Goal: Task Accomplishment & Management: Complete application form

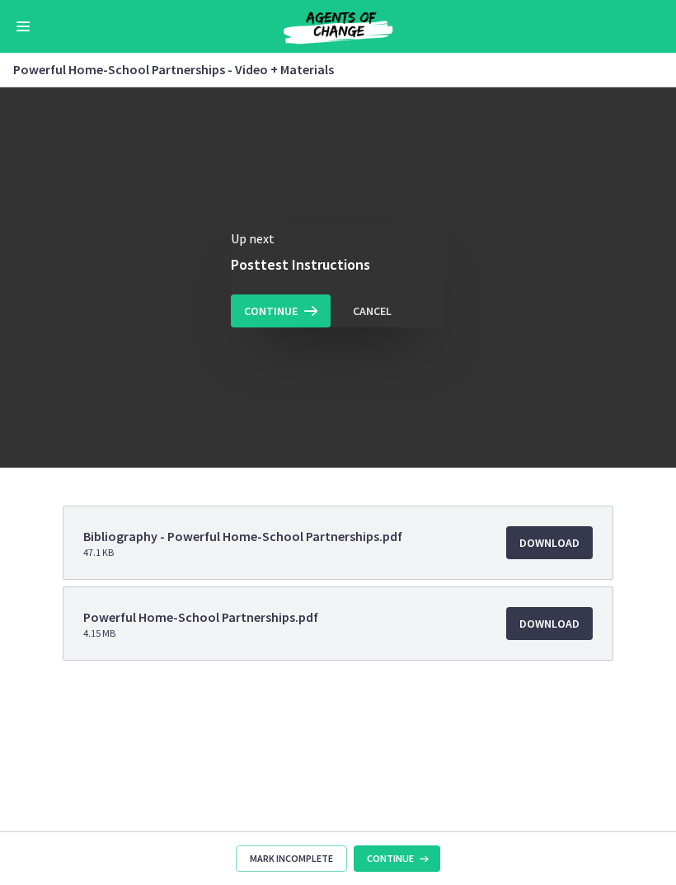
click at [280, 322] on button "Continue" at bounding box center [281, 310] width 100 height 33
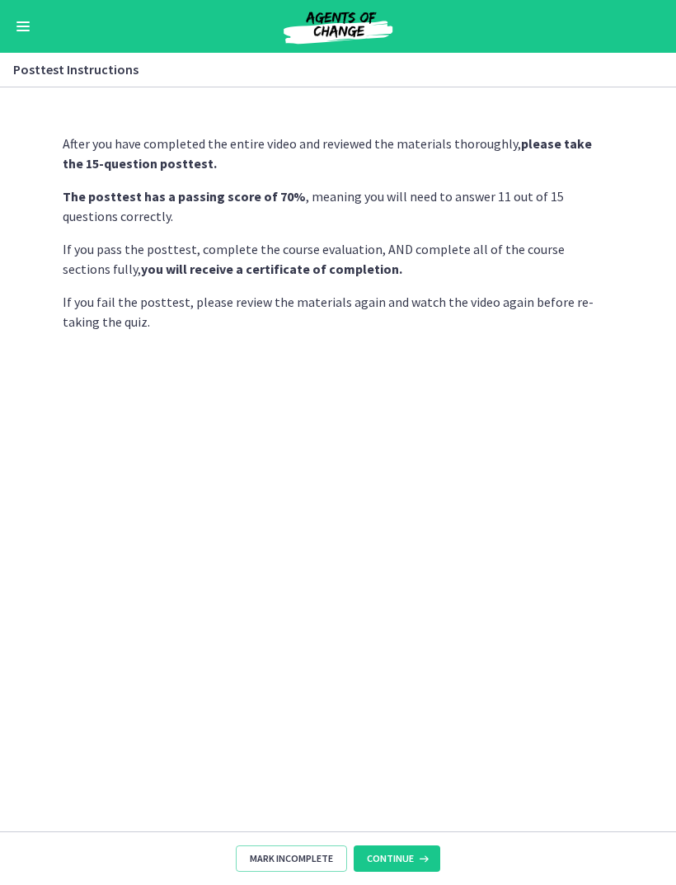
click at [420, 848] on button "Continue" at bounding box center [397, 858] width 87 height 26
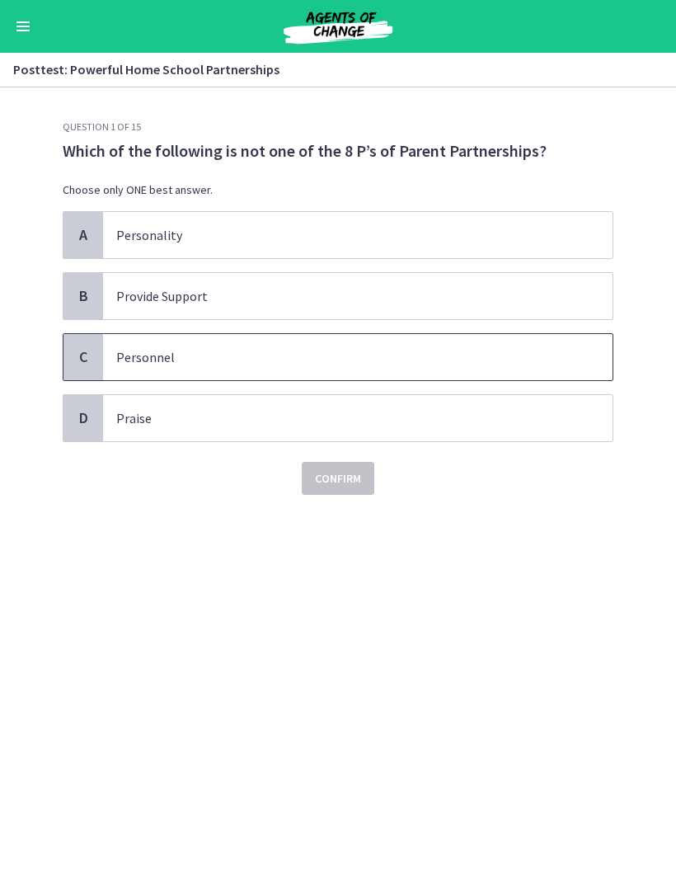
click at [257, 354] on p "Personnel" at bounding box center [341, 357] width 450 height 20
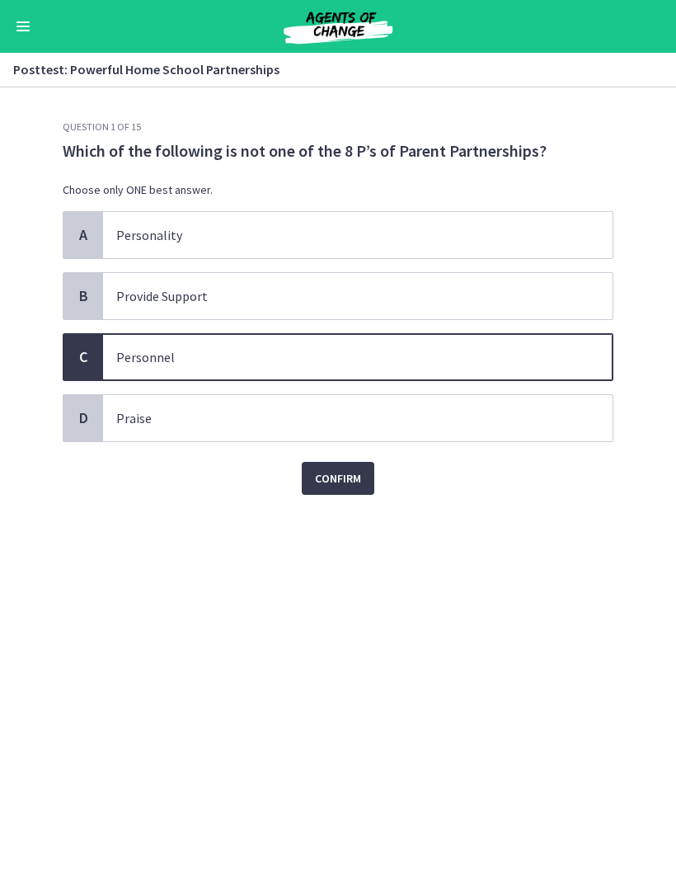
click at [345, 485] on span "Confirm" at bounding box center [338, 478] width 46 height 20
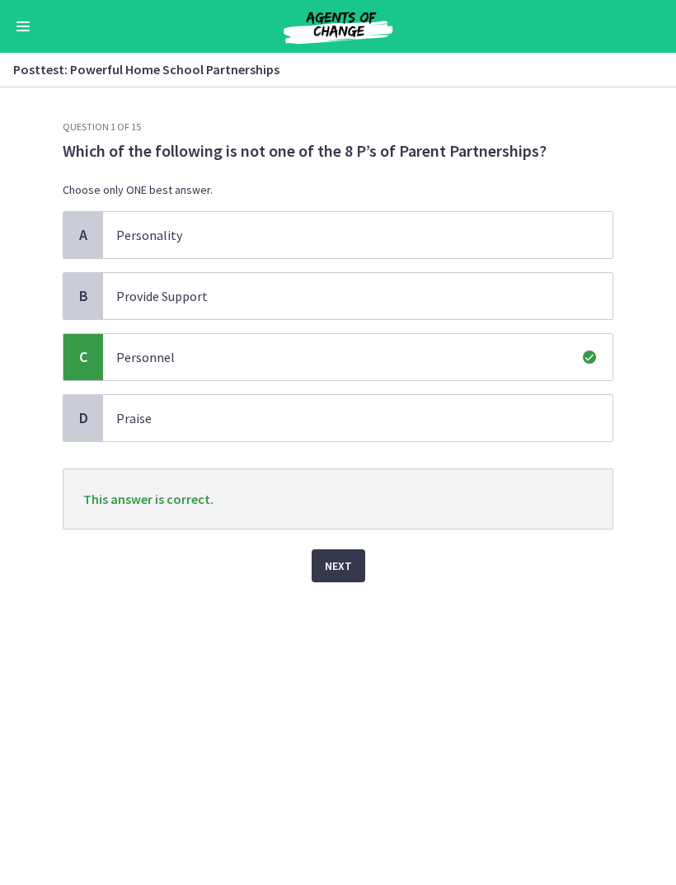
click at [348, 561] on span "Next" at bounding box center [338, 566] width 27 height 20
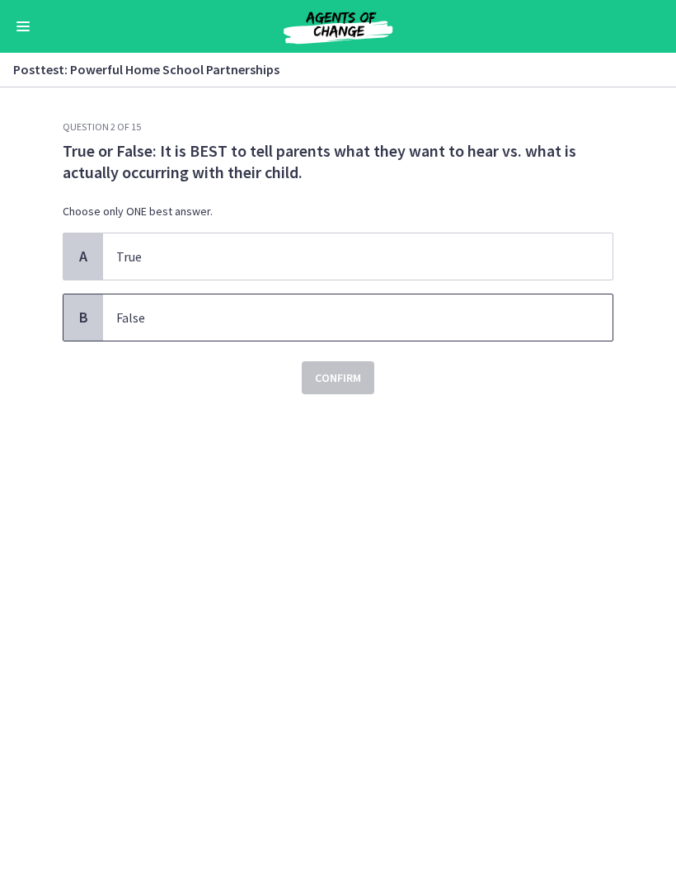
click at [178, 317] on p "False" at bounding box center [341, 318] width 450 height 20
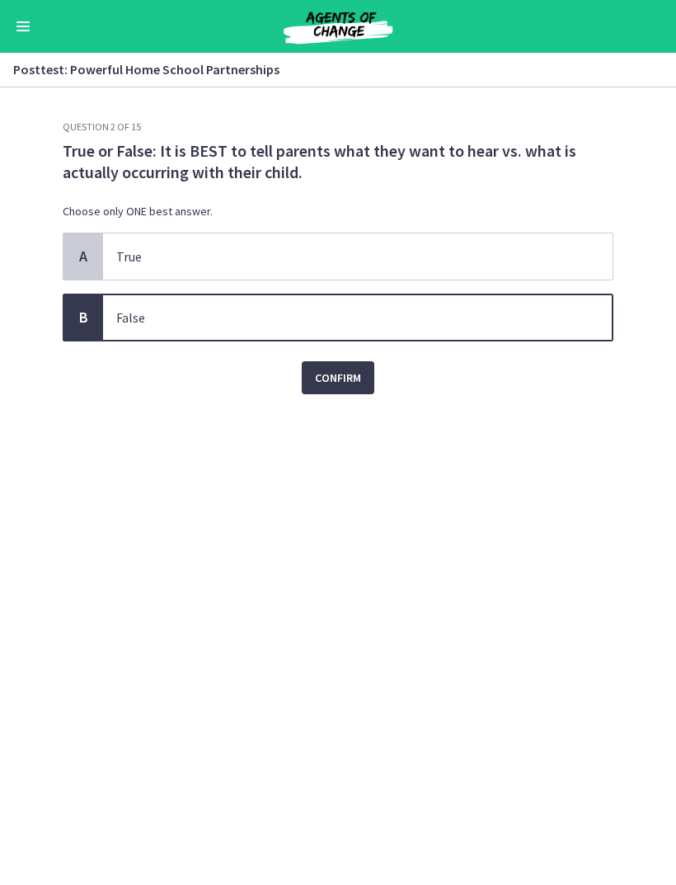
click at [350, 379] on span "Confirm" at bounding box center [338, 378] width 46 height 20
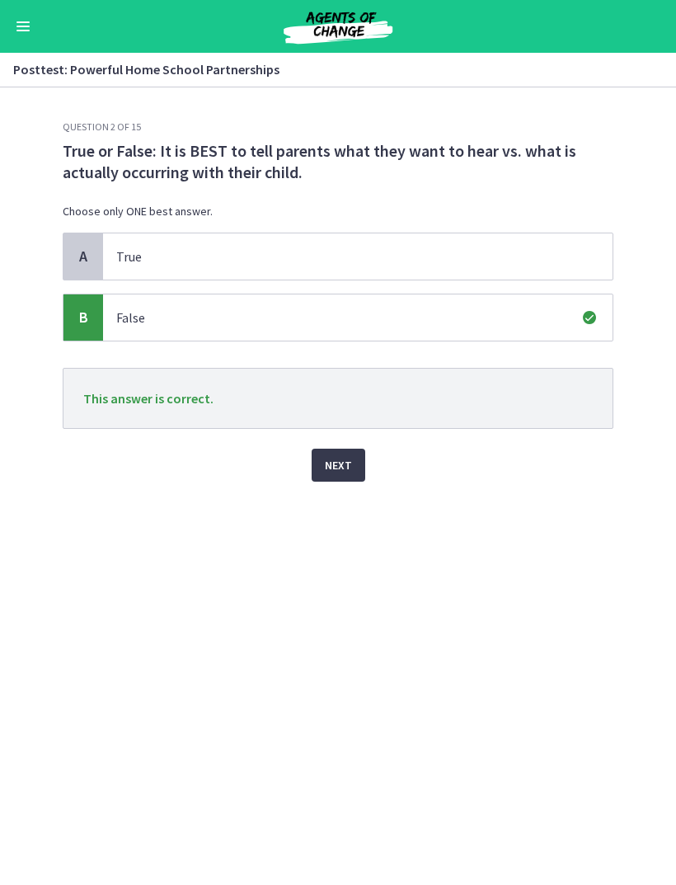
click at [353, 461] on button "Next" at bounding box center [339, 464] width 54 height 33
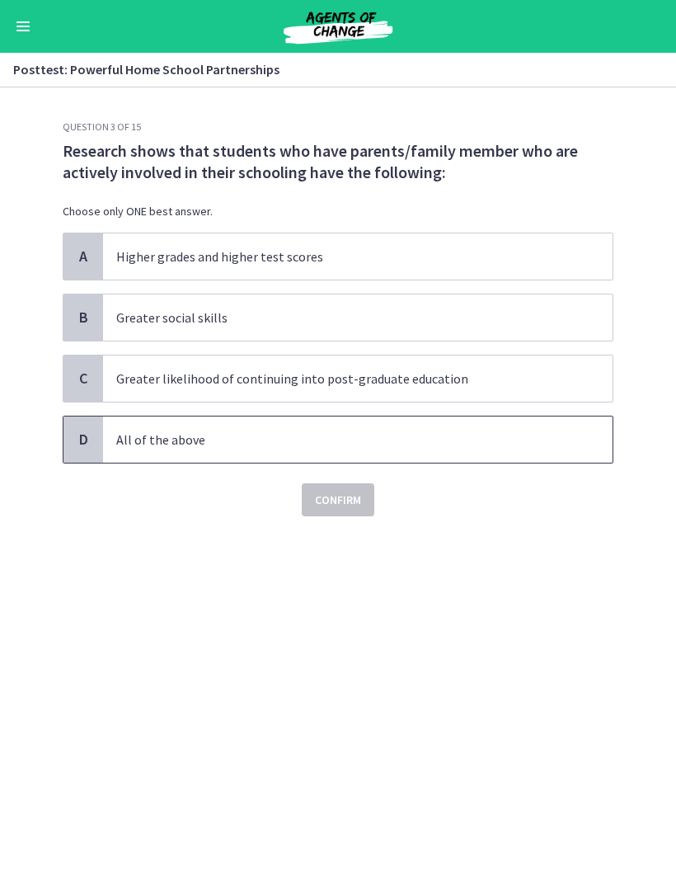
click at [337, 437] on p "All of the above" at bounding box center [341, 440] width 450 height 20
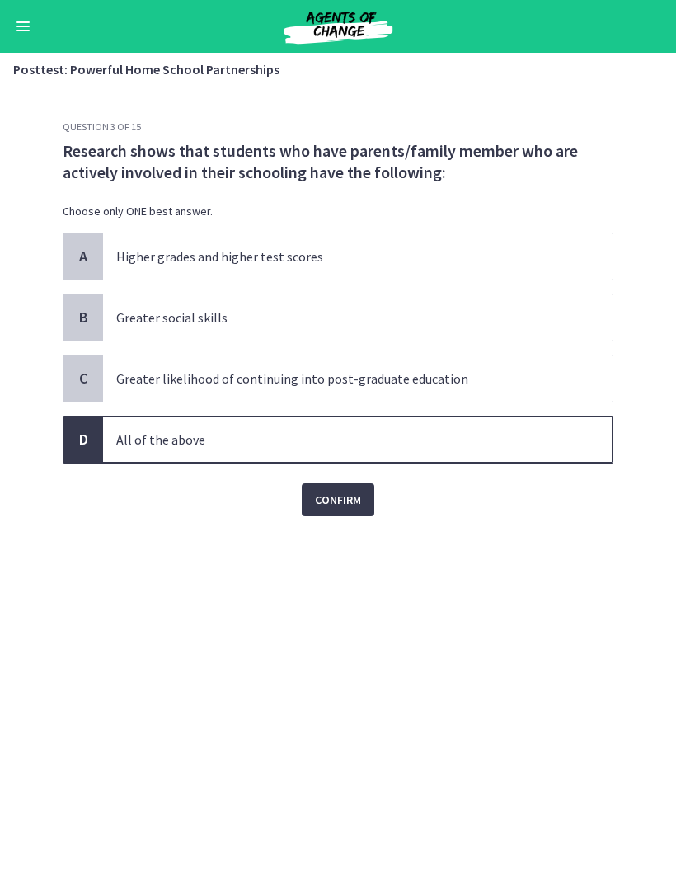
click at [349, 503] on span "Confirm" at bounding box center [338, 500] width 46 height 20
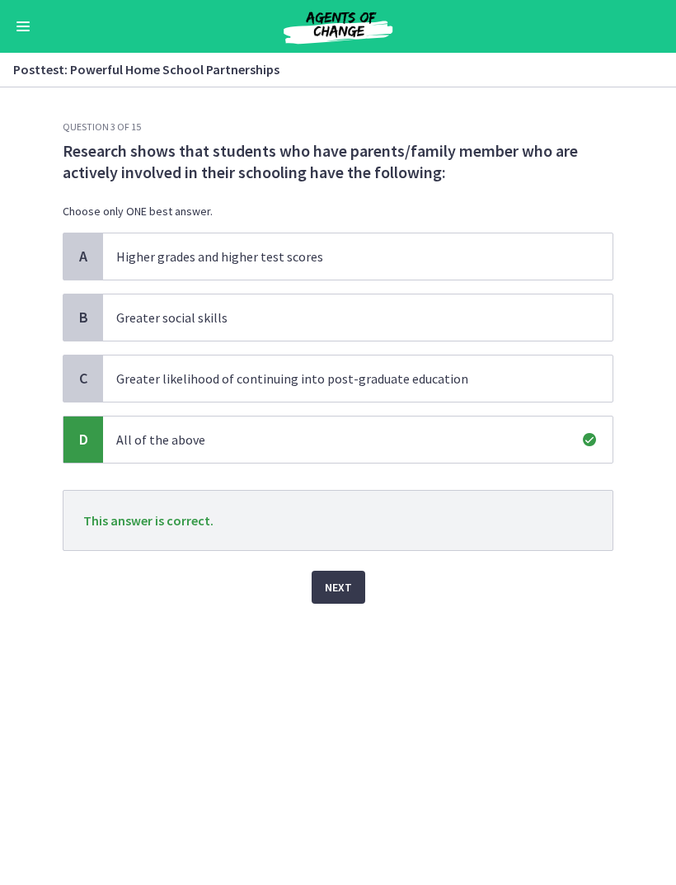
click at [340, 597] on button "Next" at bounding box center [339, 587] width 54 height 33
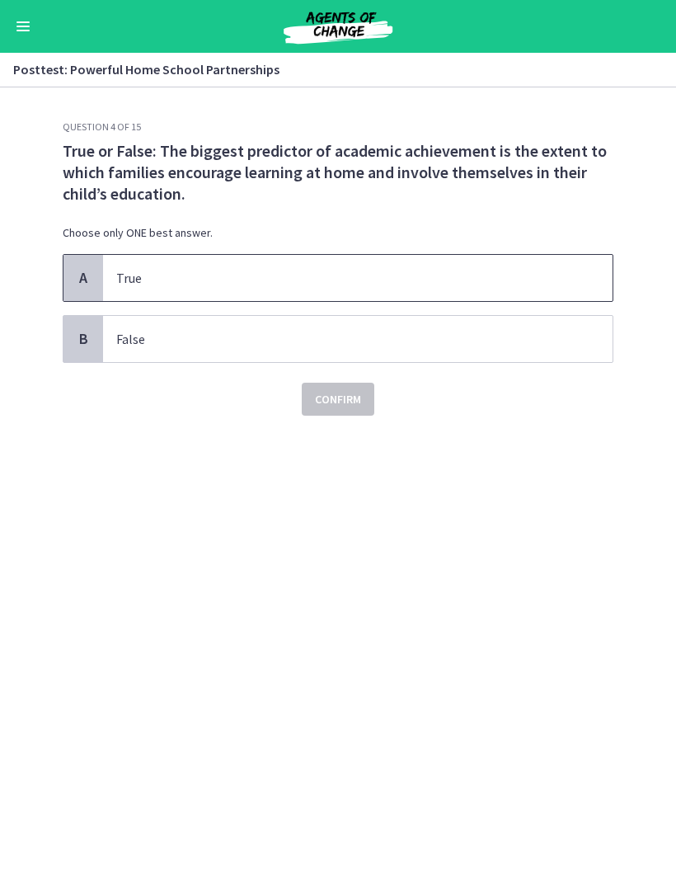
click at [505, 271] on p "True" at bounding box center [341, 278] width 450 height 20
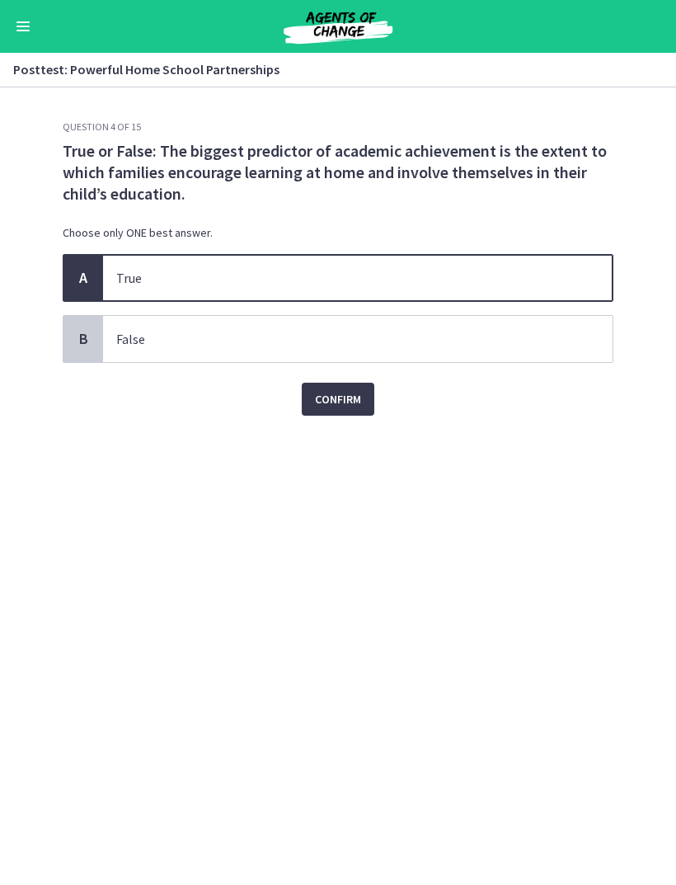
click at [364, 399] on button "Confirm" at bounding box center [338, 399] width 73 height 33
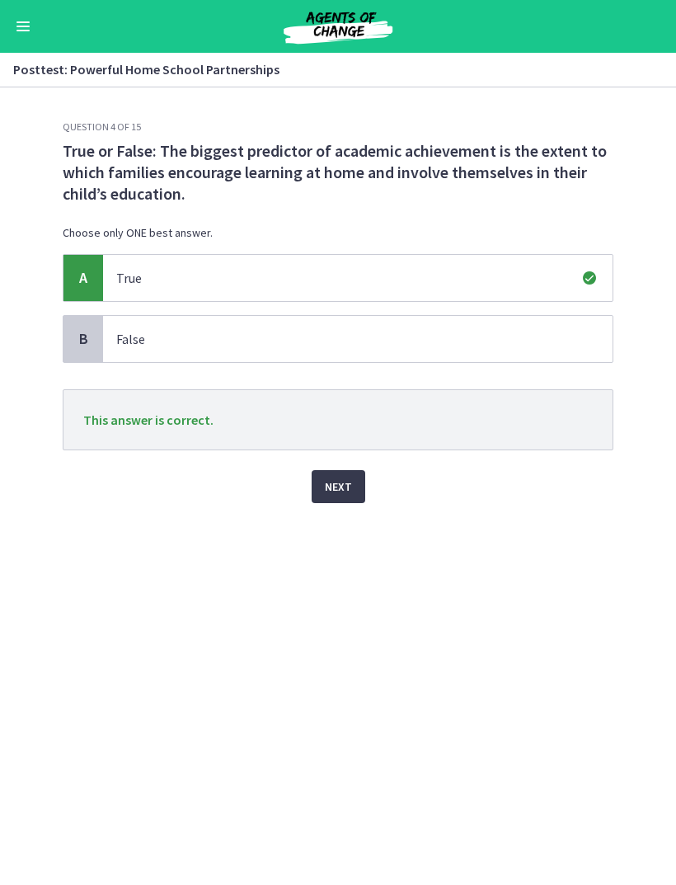
click at [346, 497] on button "Next" at bounding box center [339, 486] width 54 height 33
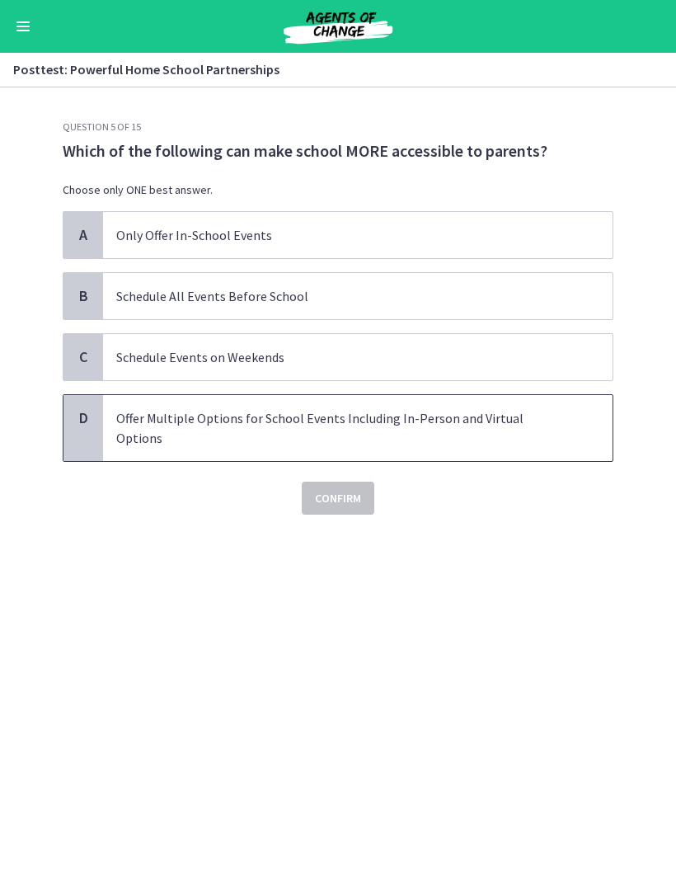
click at [503, 426] on p "Offer Multiple Options for School Events Including In-Person and Virtual Options" at bounding box center [341, 428] width 450 height 40
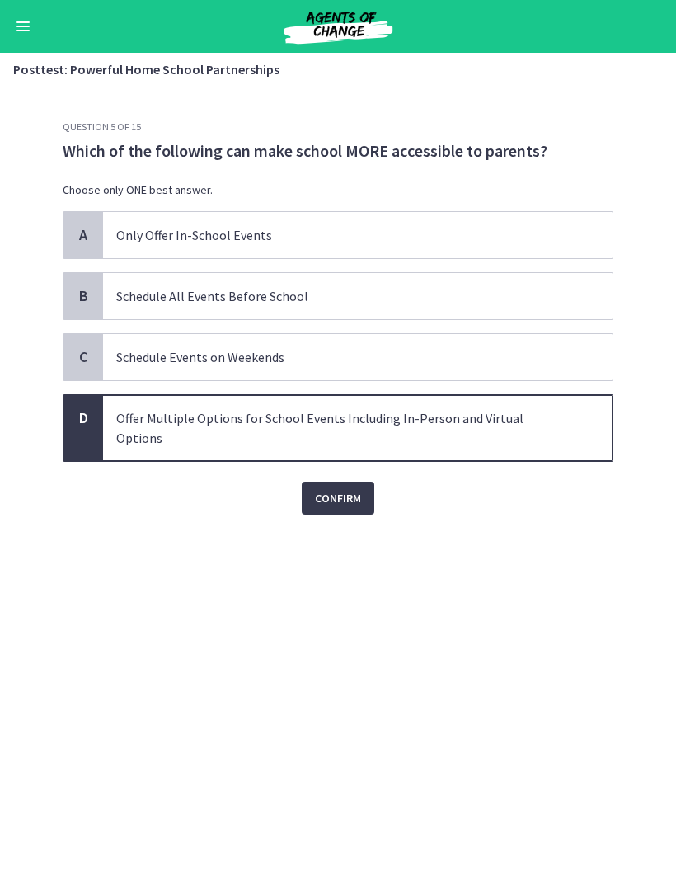
click at [345, 488] on button "Confirm" at bounding box center [338, 497] width 73 height 33
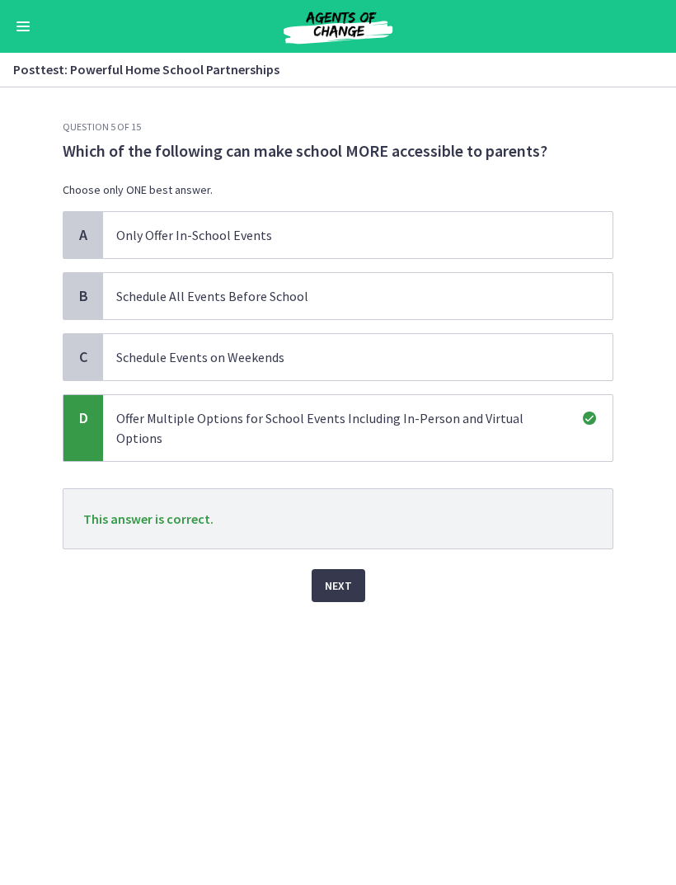
click at [328, 575] on button "Next" at bounding box center [339, 585] width 54 height 33
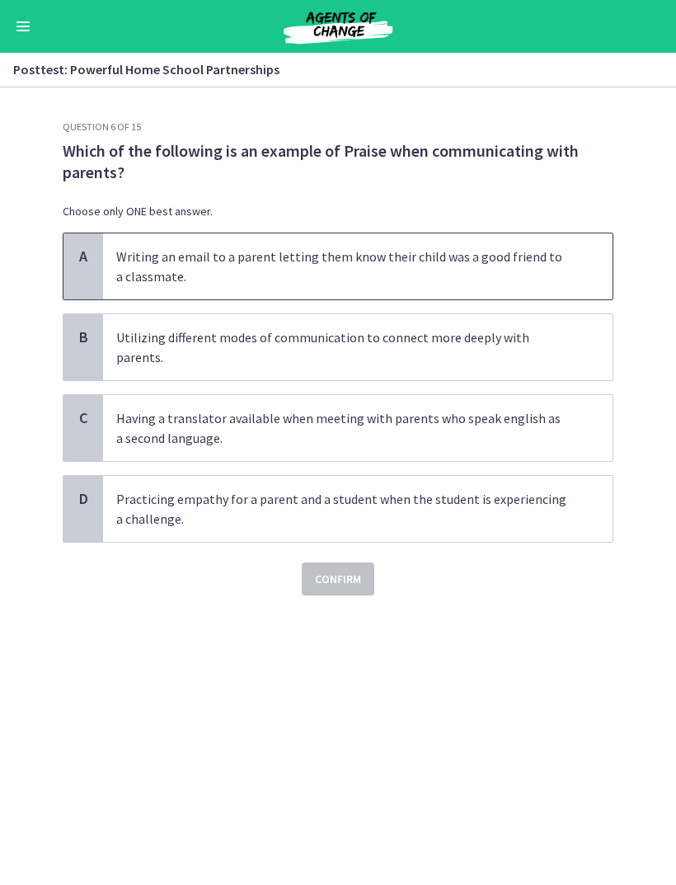
click at [477, 271] on p "Writing an email to a parent letting them know their child was a good friend to…" at bounding box center [341, 267] width 450 height 40
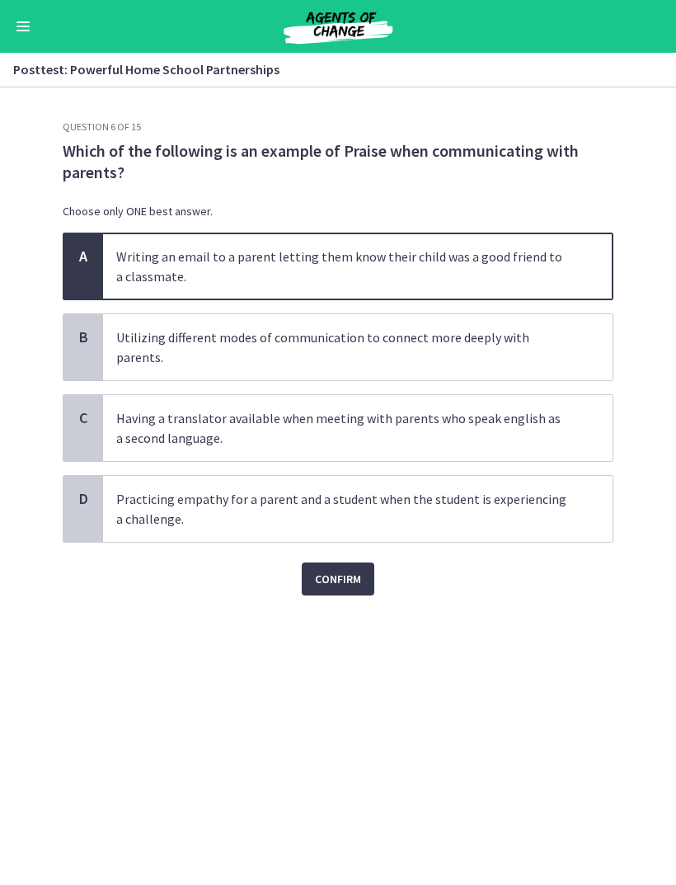
click at [346, 569] on span "Confirm" at bounding box center [338, 579] width 46 height 20
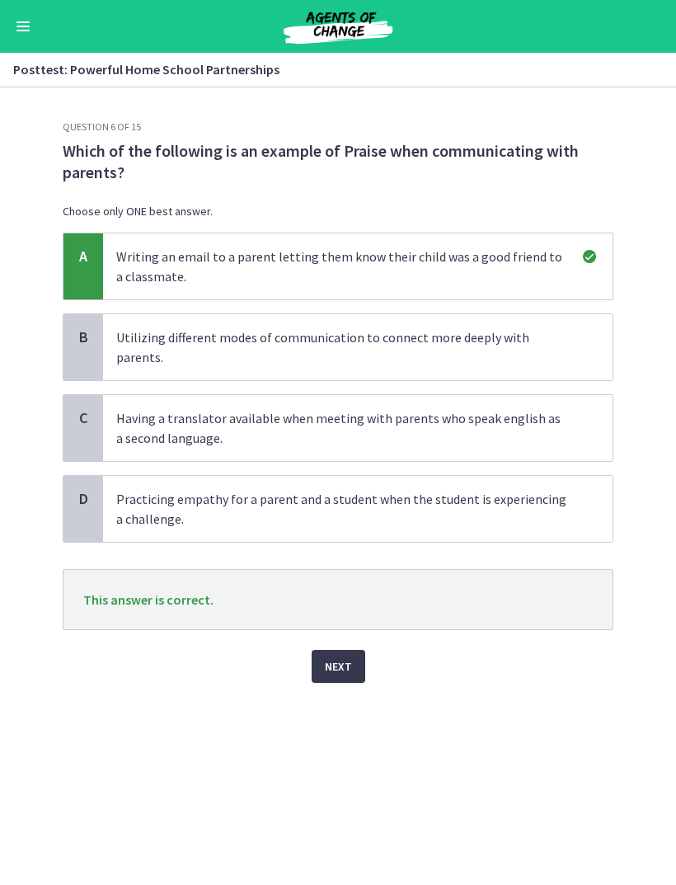
click at [345, 656] on span "Next" at bounding box center [338, 666] width 27 height 20
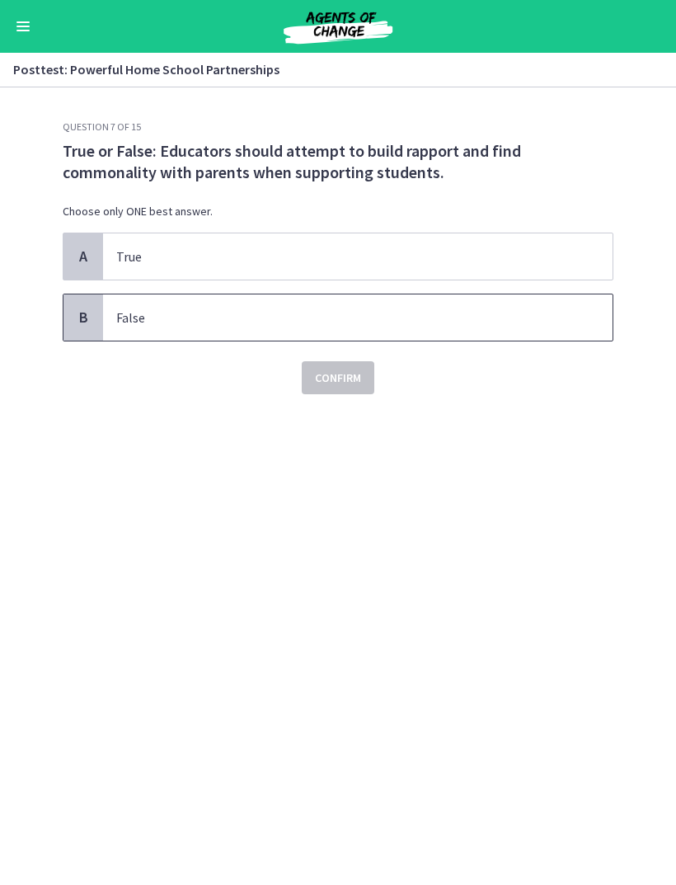
click at [512, 307] on span "False" at bounding box center [358, 317] width 510 height 46
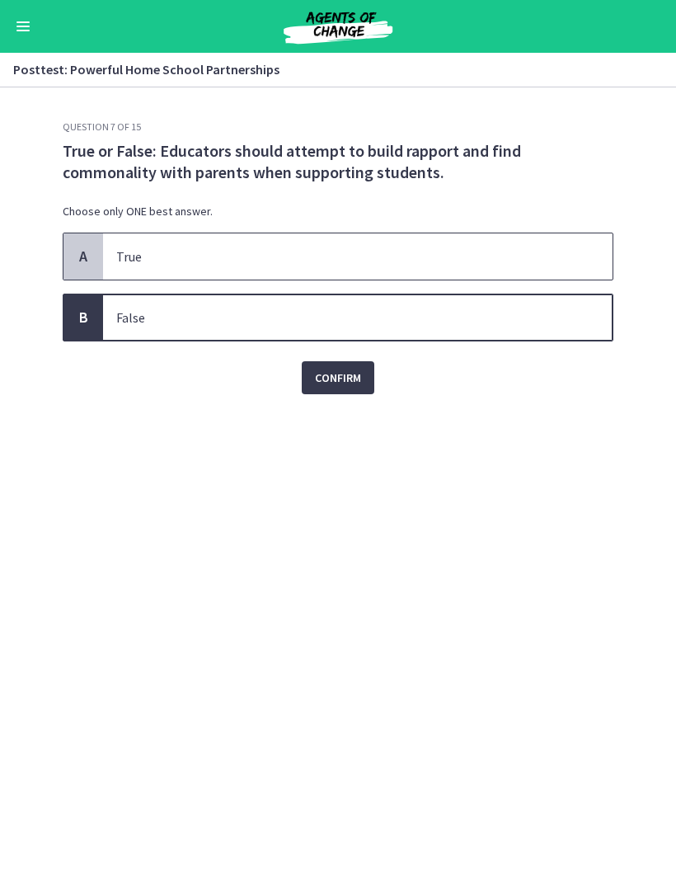
click at [474, 246] on span "True" at bounding box center [358, 256] width 510 height 46
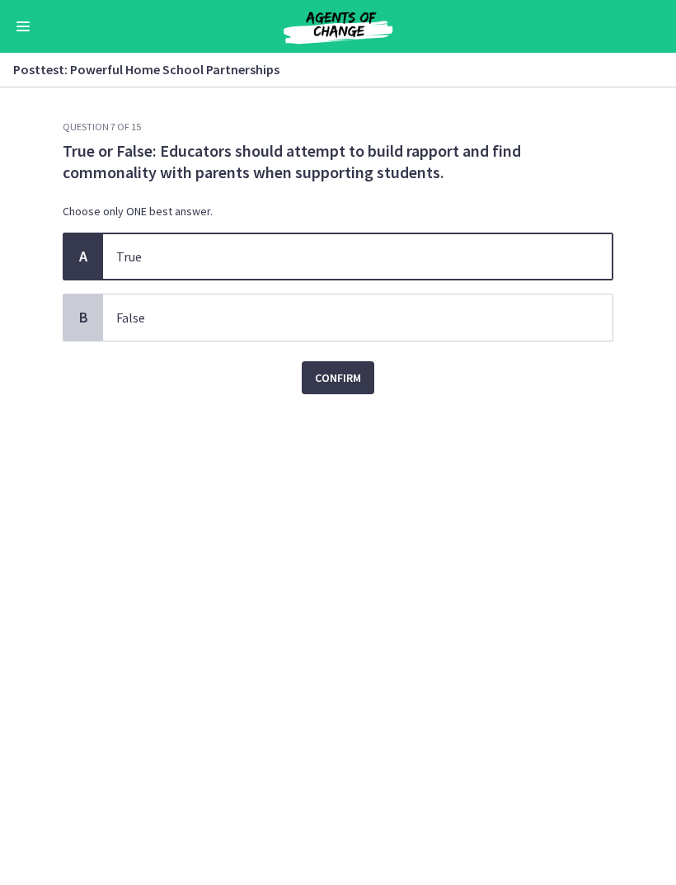
click at [363, 362] on button "Confirm" at bounding box center [338, 377] width 73 height 33
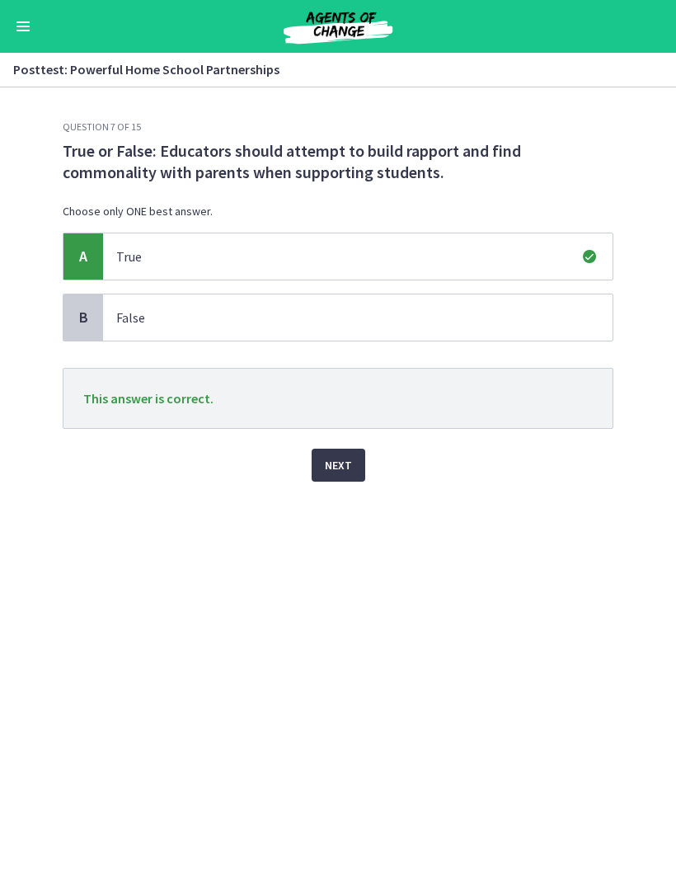
click at [350, 464] on span "Next" at bounding box center [338, 465] width 27 height 20
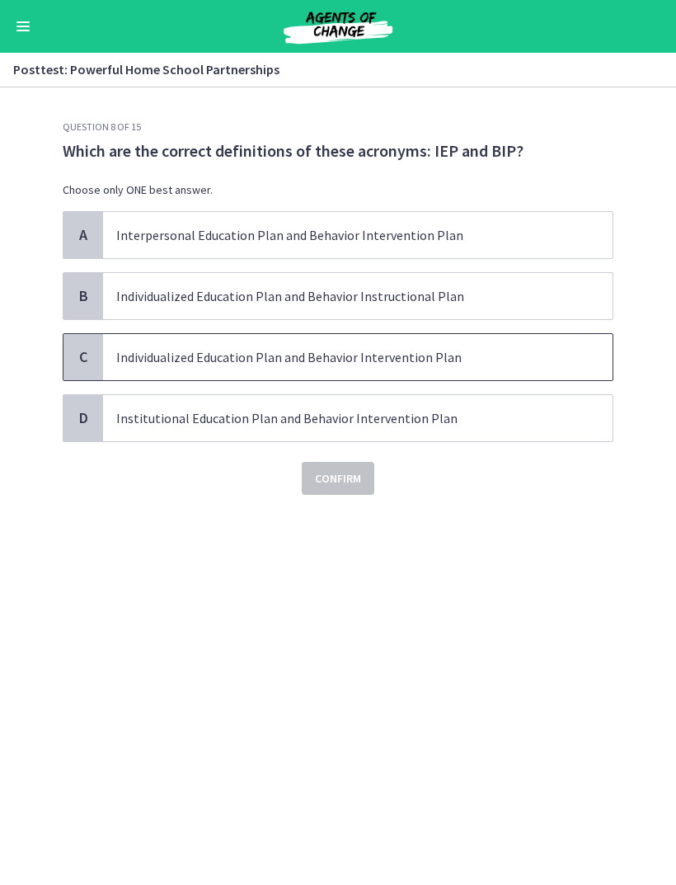
click at [367, 365] on p "Individualized Education Plan and Behavior Intervention Plan" at bounding box center [341, 357] width 450 height 20
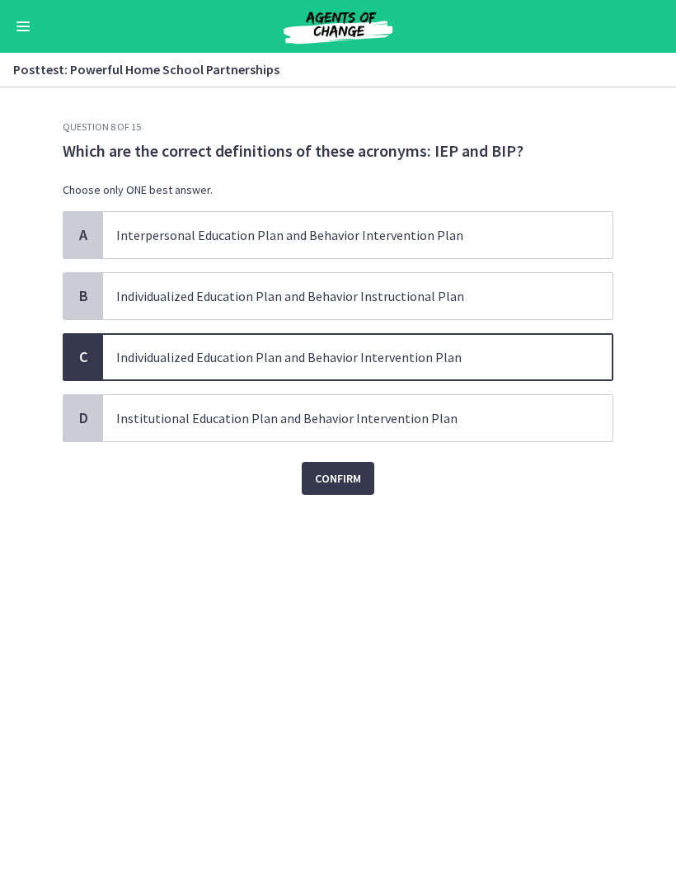
click at [350, 482] on span "Confirm" at bounding box center [338, 478] width 46 height 20
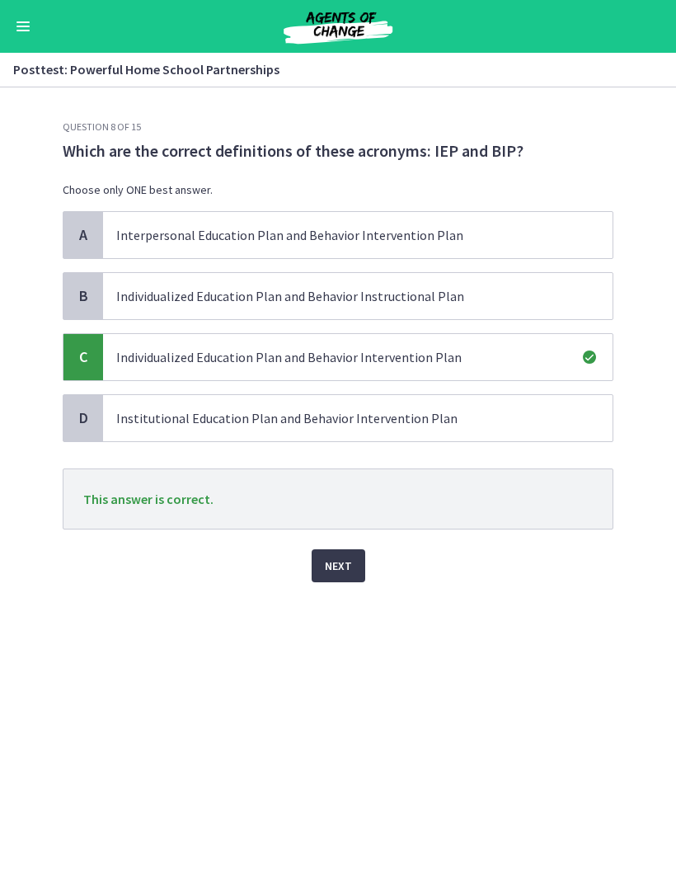
click at [336, 560] on span "Next" at bounding box center [338, 566] width 27 height 20
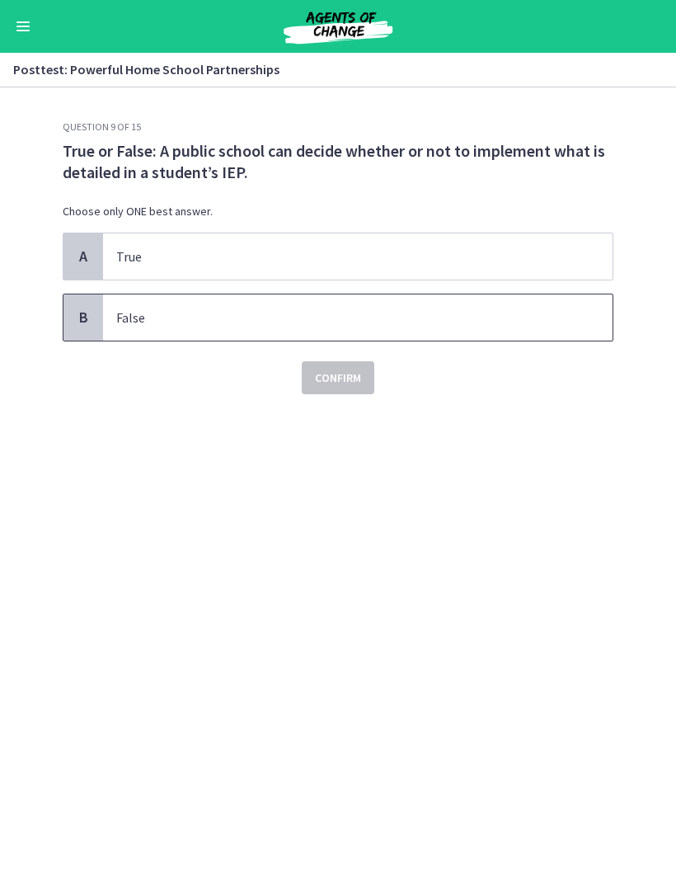
click at [132, 326] on p "False" at bounding box center [341, 318] width 450 height 20
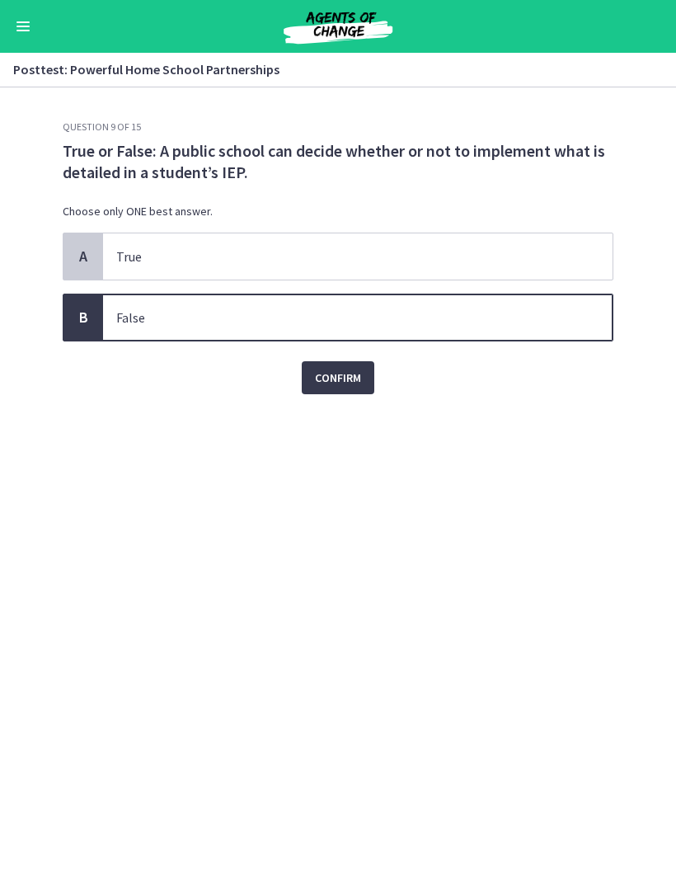
click at [355, 373] on span "Confirm" at bounding box center [338, 378] width 46 height 20
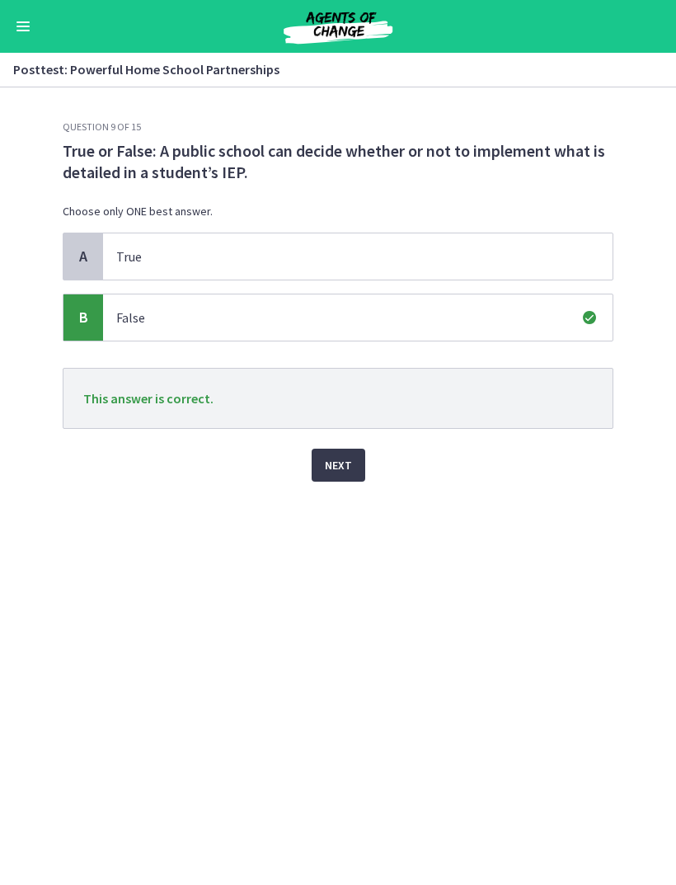
click at [350, 465] on span "Next" at bounding box center [338, 465] width 27 height 20
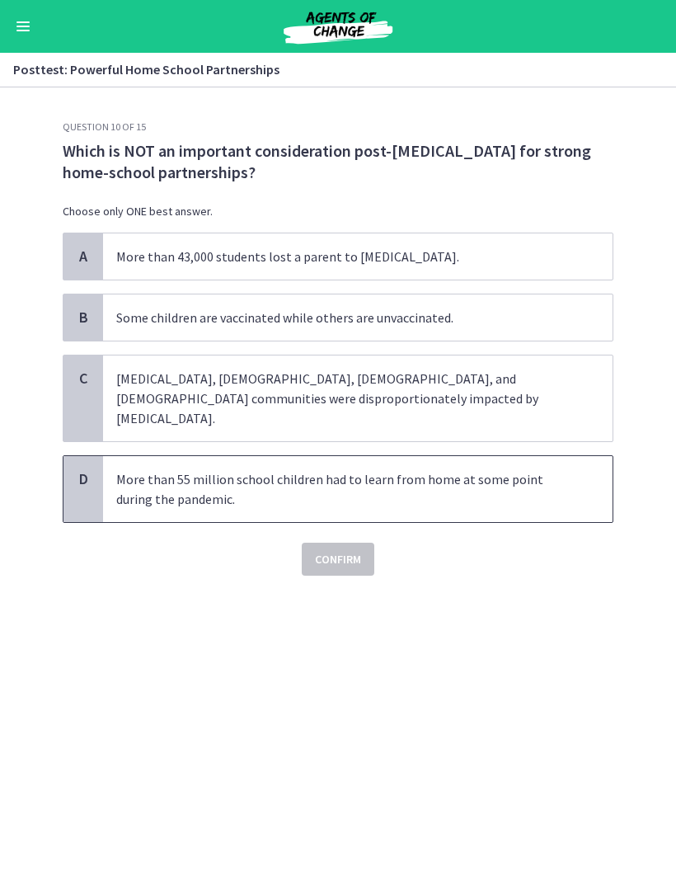
click at [577, 471] on span "More than 55 million school children had to learn from home at some point durin…" at bounding box center [358, 489] width 510 height 66
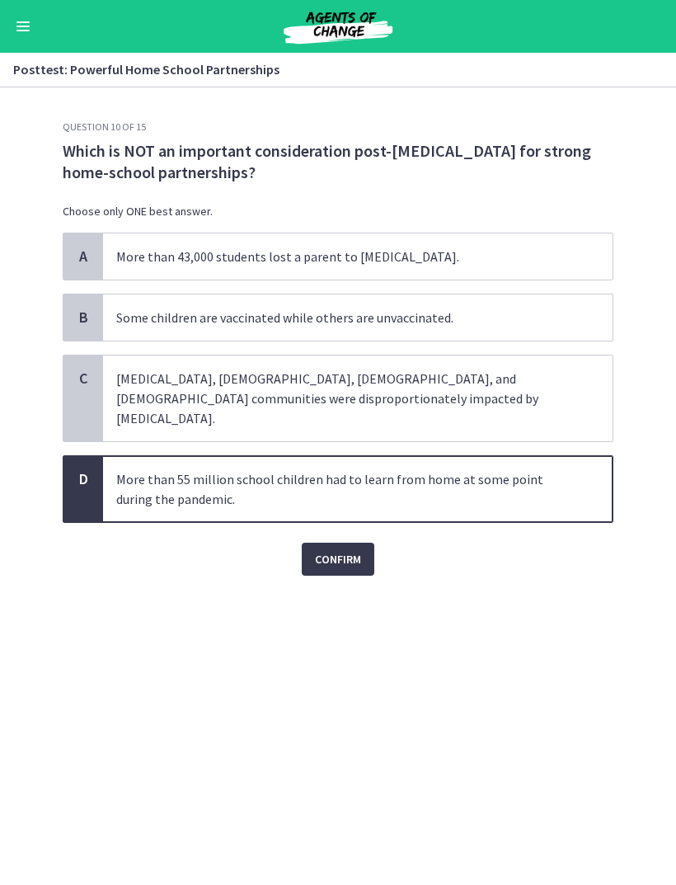
click at [349, 549] on span "Confirm" at bounding box center [338, 559] width 46 height 20
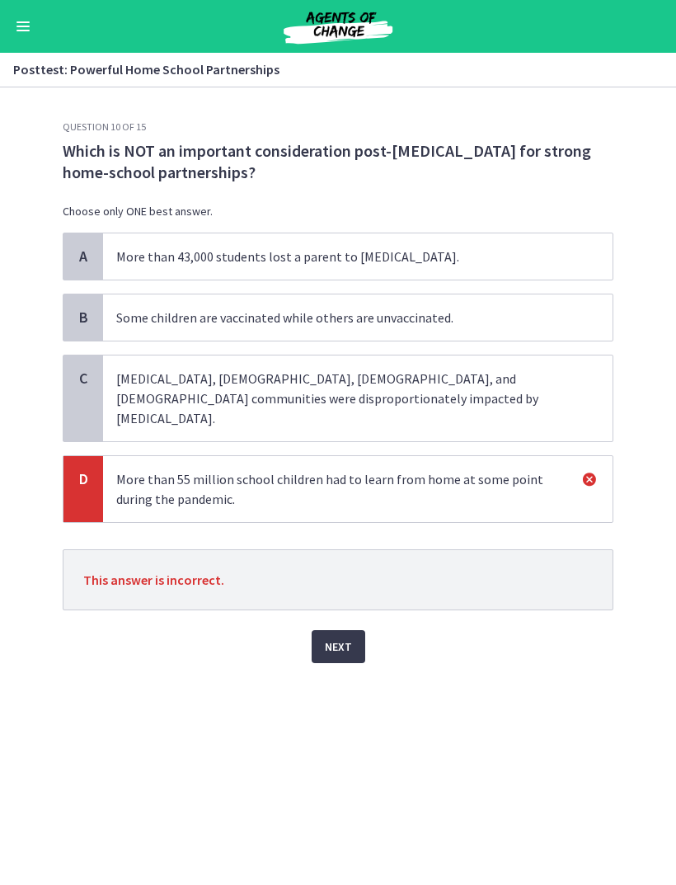
click at [546, 393] on p "Low-income, Black, Latino, and Native American communities were disproportionat…" at bounding box center [341, 398] width 450 height 59
click at [334, 638] on button "Next" at bounding box center [339, 646] width 54 height 33
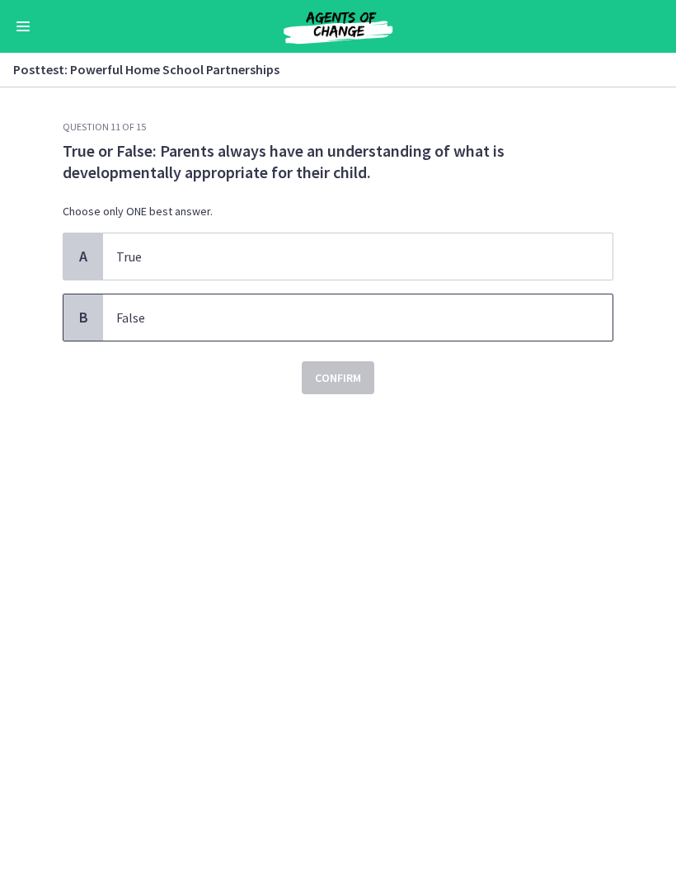
click at [521, 317] on p "False" at bounding box center [341, 318] width 450 height 20
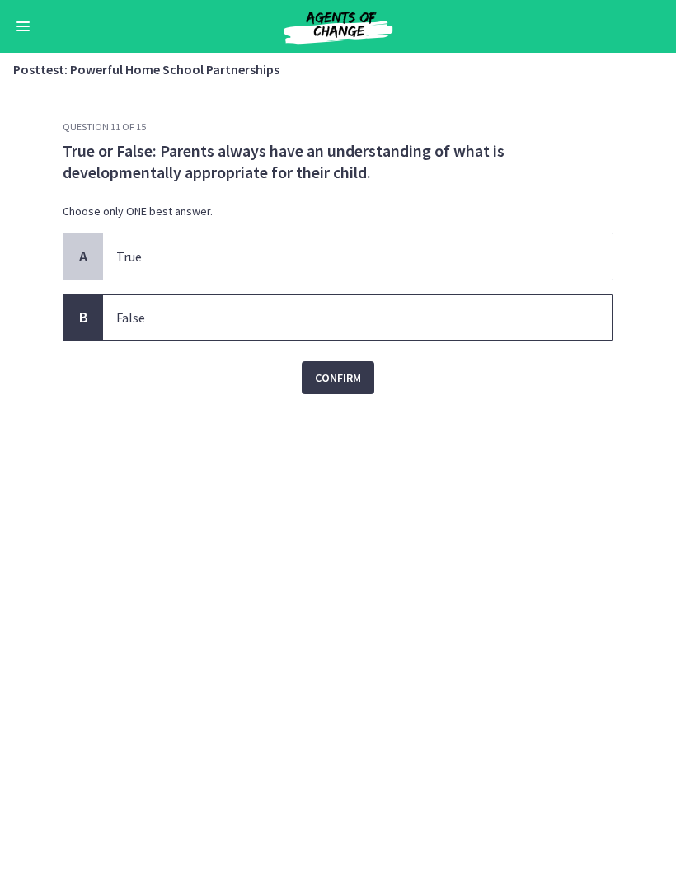
click at [347, 388] on button "Confirm" at bounding box center [338, 377] width 73 height 33
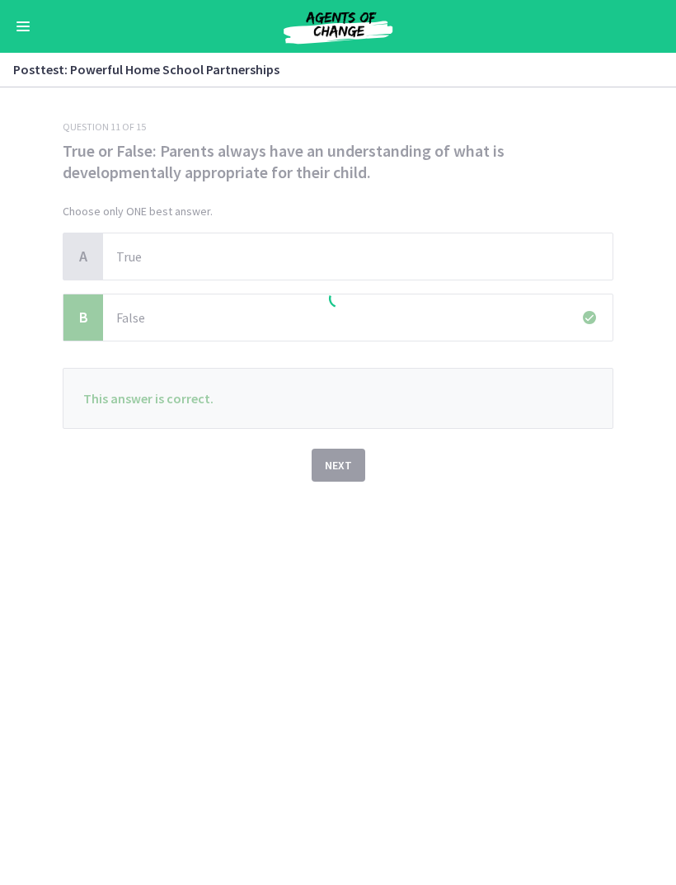
click at [350, 471] on span "Next" at bounding box center [338, 465] width 27 height 20
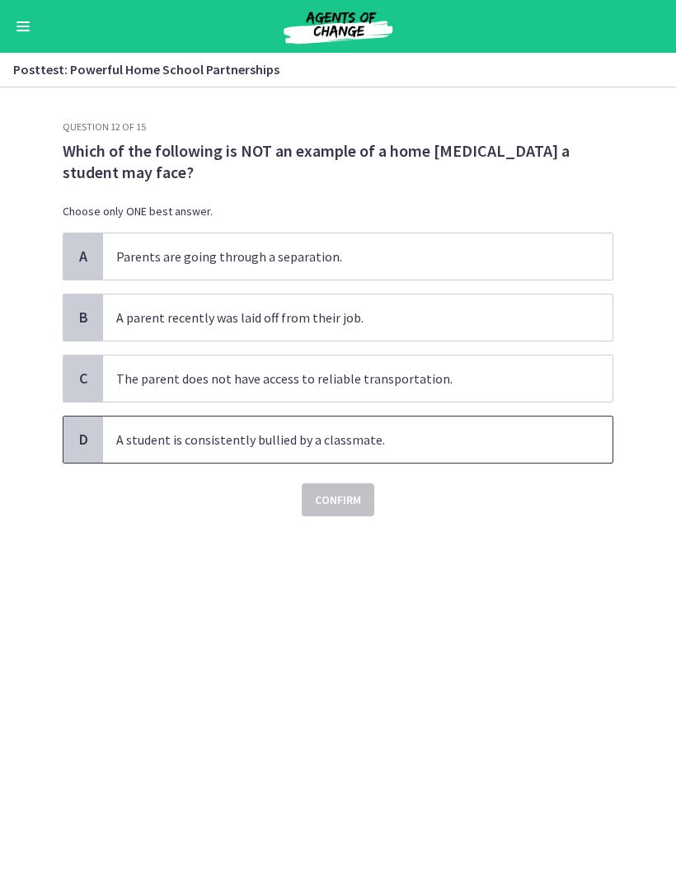
click at [165, 427] on span "A student is consistently bullied by a classmate." at bounding box center [358, 439] width 510 height 46
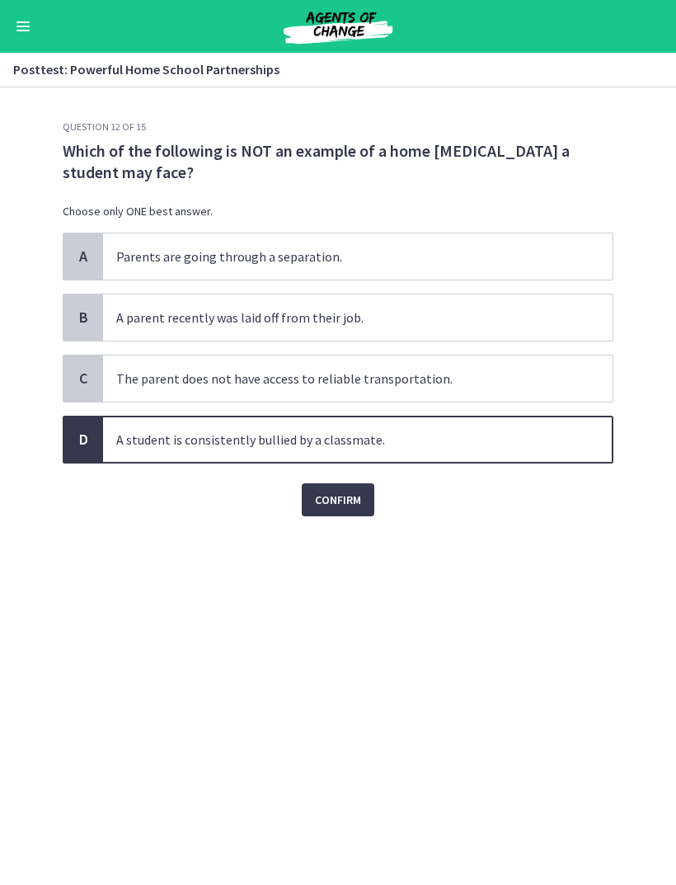
click at [349, 505] on span "Confirm" at bounding box center [338, 500] width 46 height 20
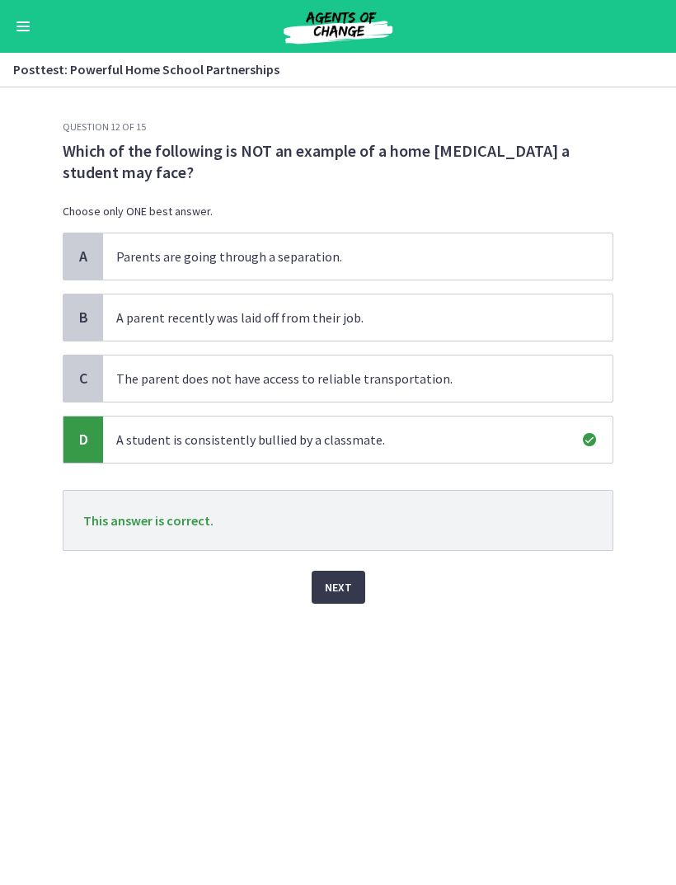
click at [359, 593] on button "Next" at bounding box center [339, 587] width 54 height 33
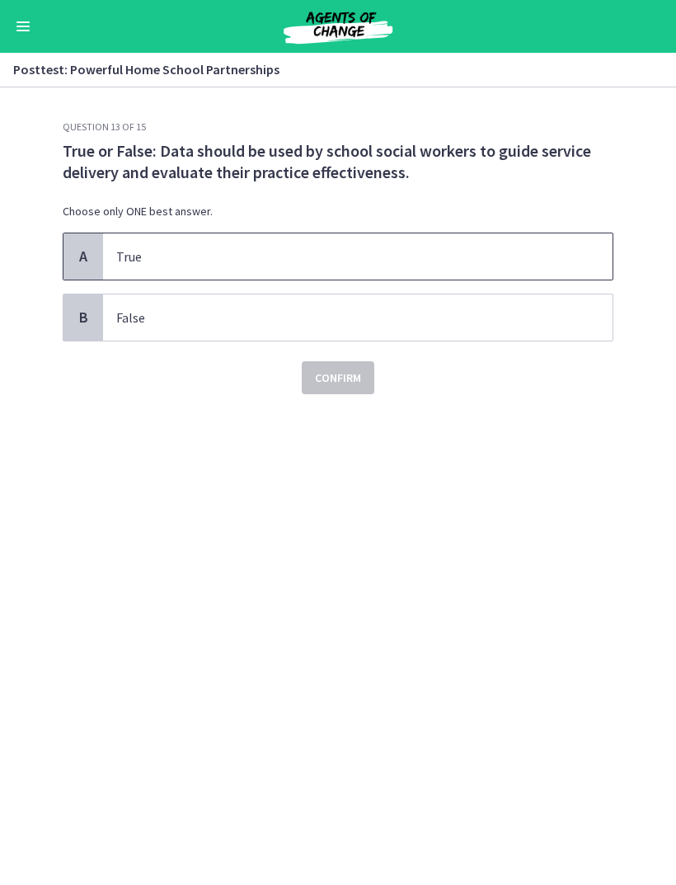
click at [133, 259] on p "True" at bounding box center [341, 257] width 450 height 20
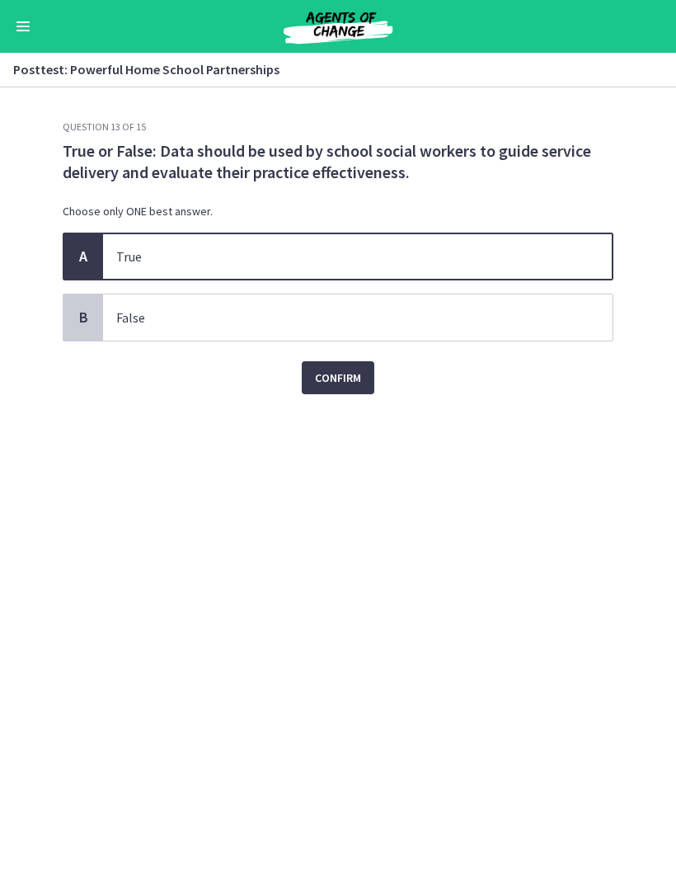
click at [359, 381] on span "Confirm" at bounding box center [338, 378] width 46 height 20
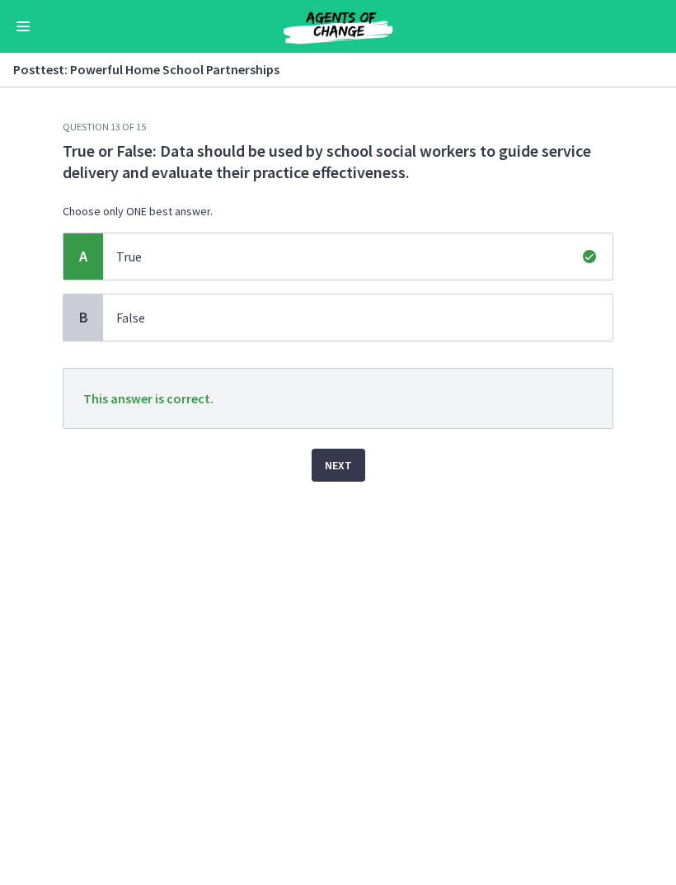
click at [336, 478] on button "Next" at bounding box center [339, 464] width 54 height 33
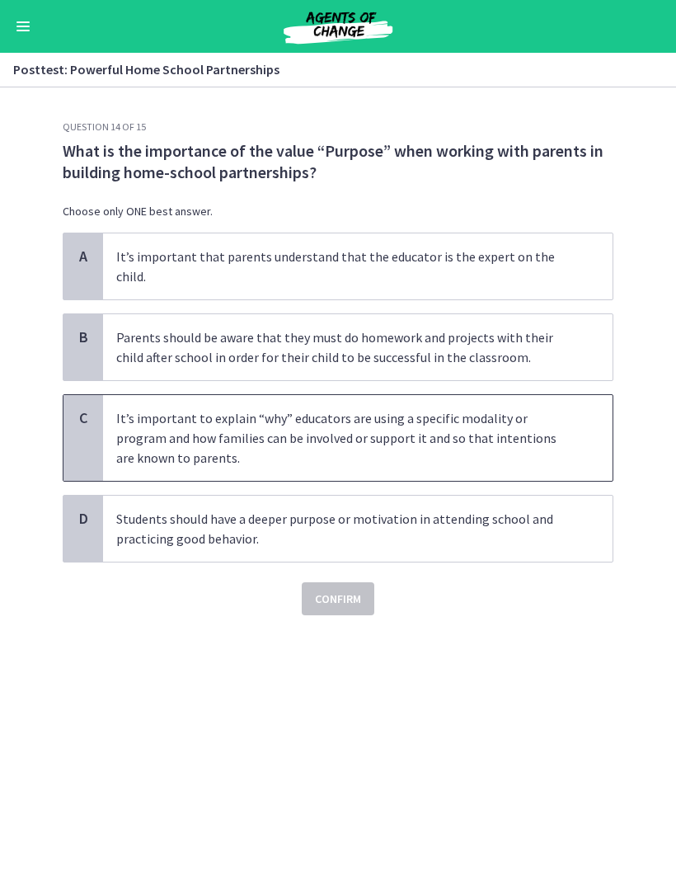
click at [609, 401] on span "It’s important to explain “why” educators are using a specific modality or prog…" at bounding box center [358, 438] width 510 height 86
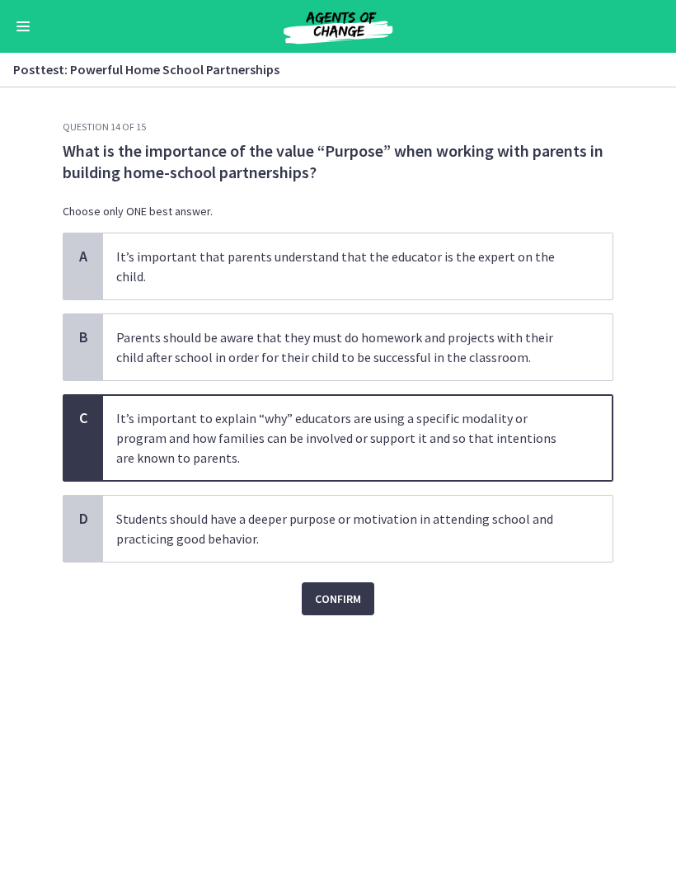
click at [361, 589] on span "Confirm" at bounding box center [338, 599] width 46 height 20
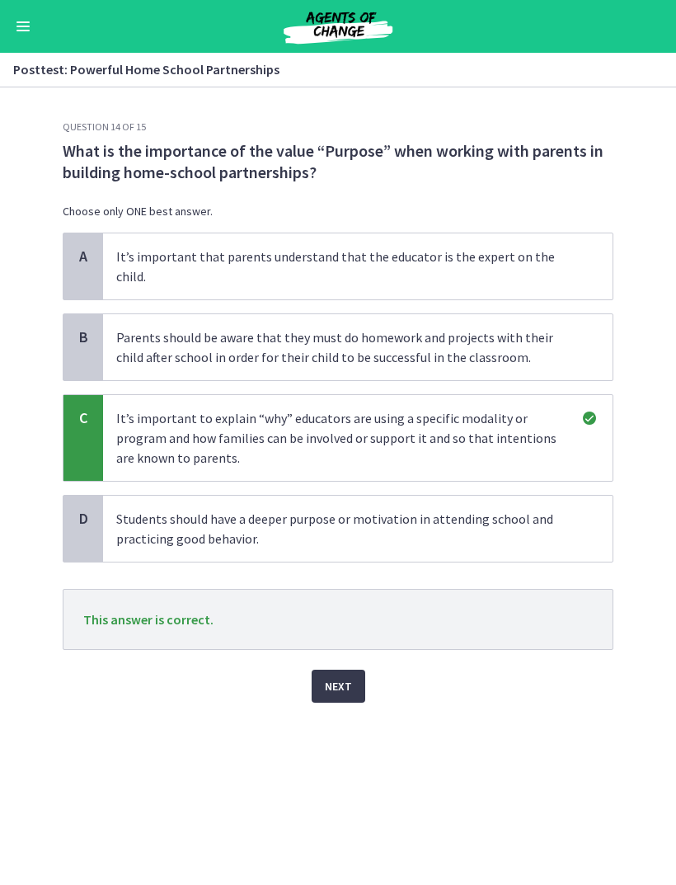
click at [352, 650] on div "Next" at bounding box center [338, 676] width 551 height 53
click at [351, 669] on button "Next" at bounding box center [339, 685] width 54 height 33
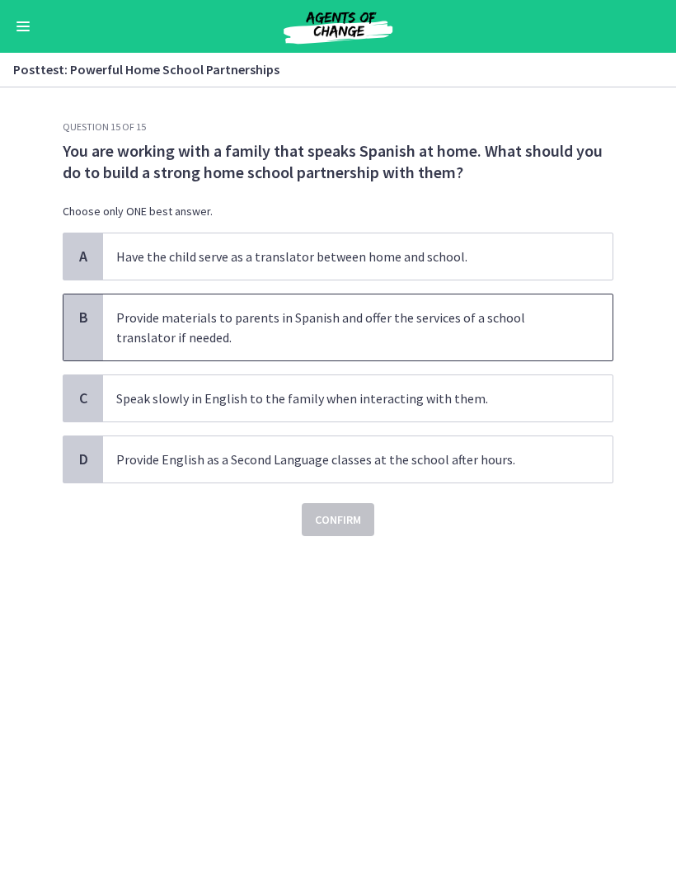
click at [542, 331] on p "Provide materials to parents in Spanish and offer the services of a school tran…" at bounding box center [341, 328] width 450 height 40
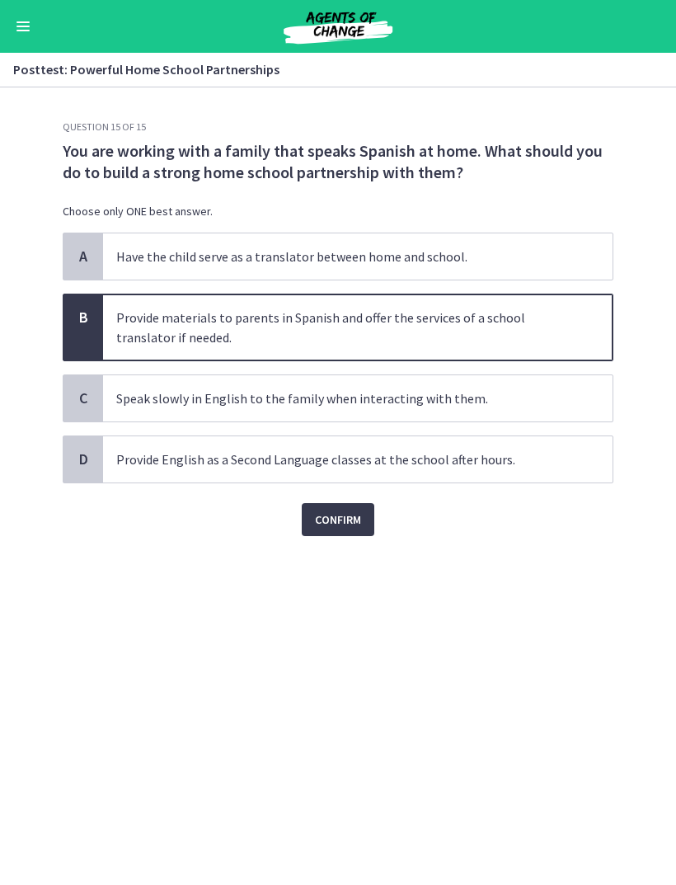
click at [373, 519] on button "Confirm" at bounding box center [338, 519] width 73 height 33
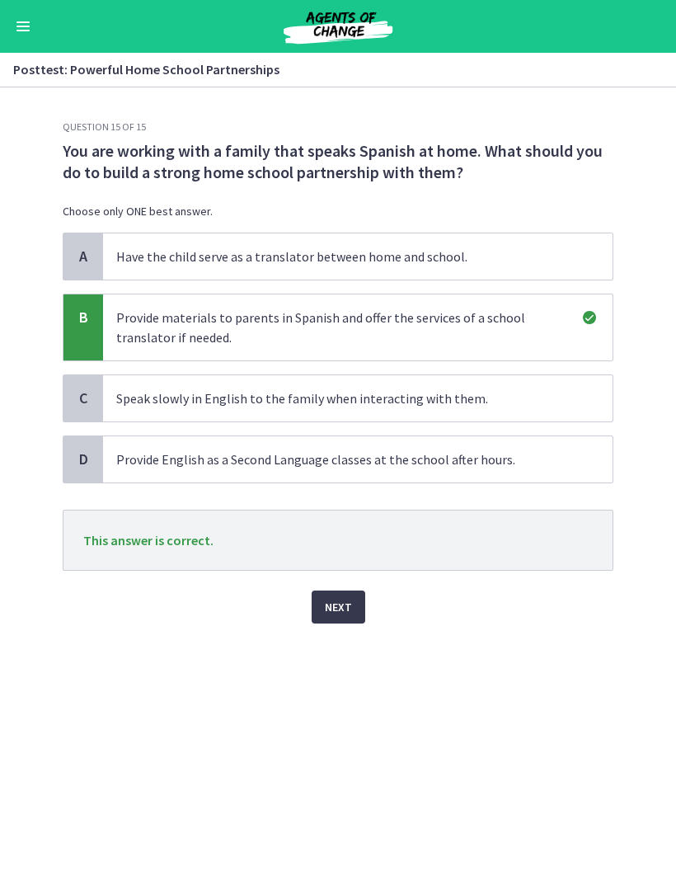
click at [341, 600] on span "Next" at bounding box center [338, 607] width 27 height 20
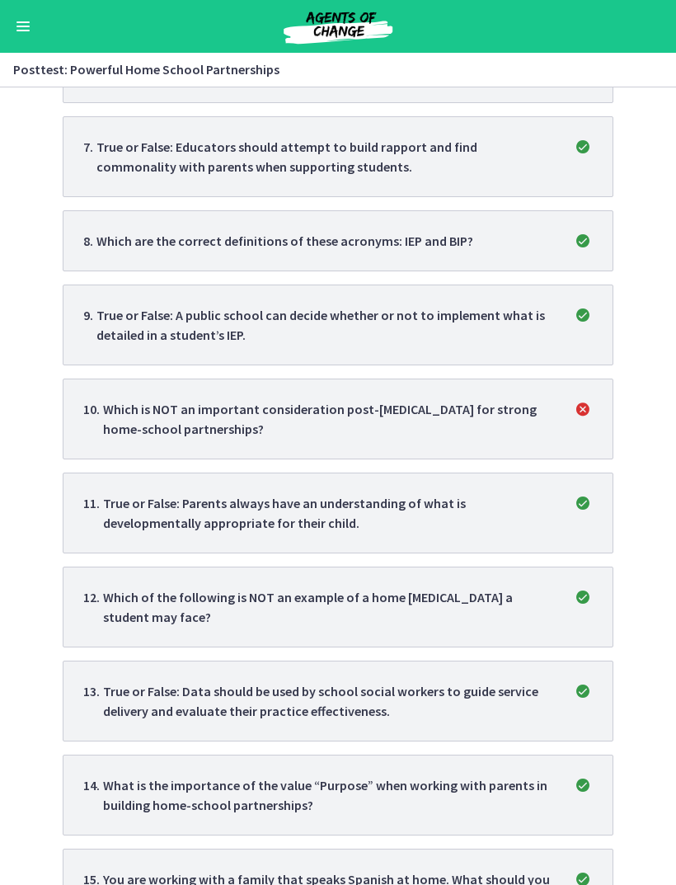
scroll to position [905, 0]
click at [536, 431] on p "Which is NOT an important consideration post-COVID for strong home-school partn…" at bounding box center [328, 418] width 450 height 40
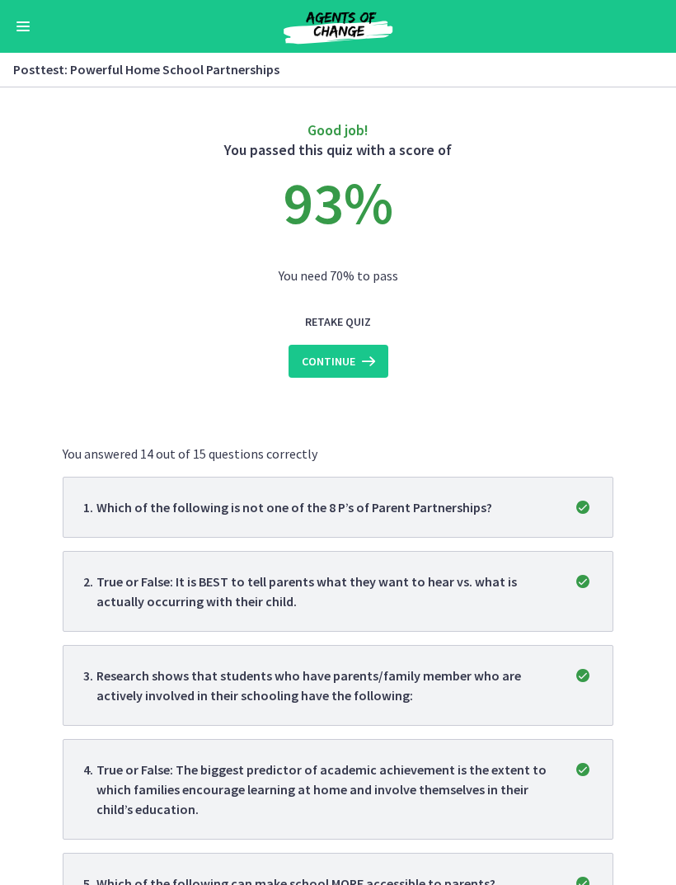
scroll to position [0, 0]
click at [359, 357] on icon at bounding box center [366, 361] width 23 height 20
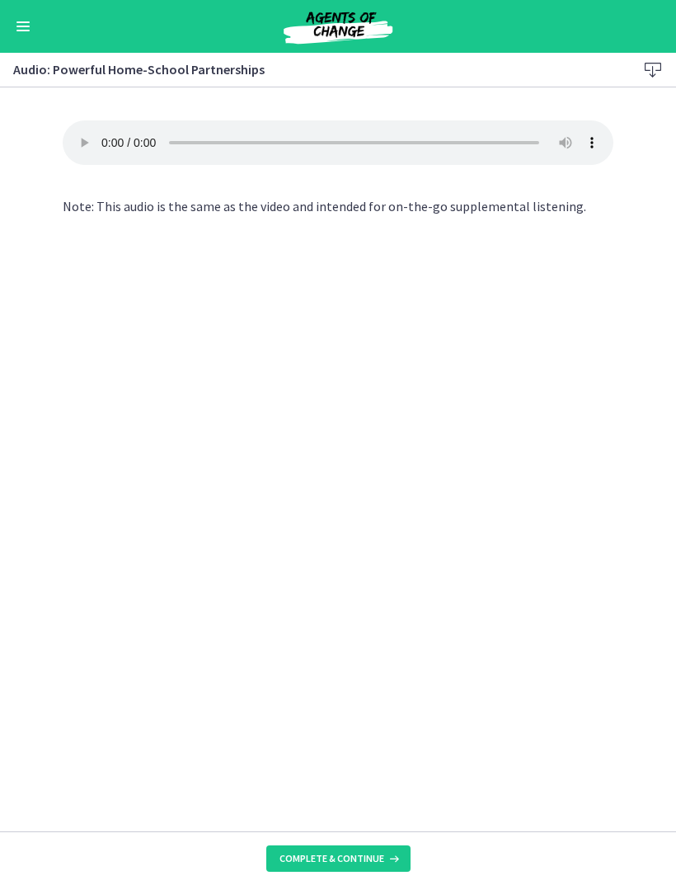
click at [389, 856] on icon at bounding box center [392, 858] width 16 height 13
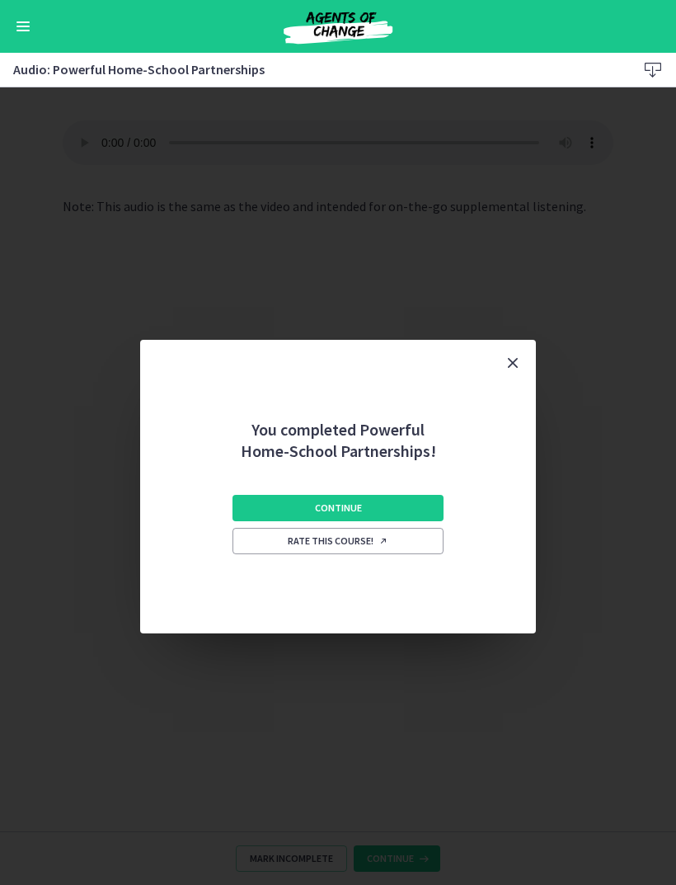
click at [422, 510] on button "Continue" at bounding box center [337, 508] width 211 height 26
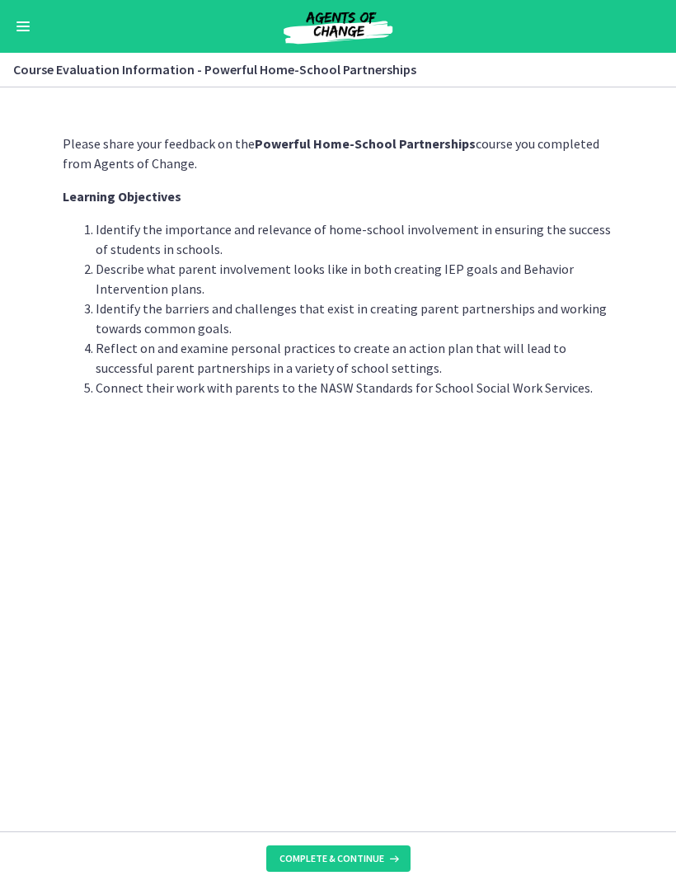
click at [365, 854] on span "Complete & continue" at bounding box center [331, 858] width 105 height 13
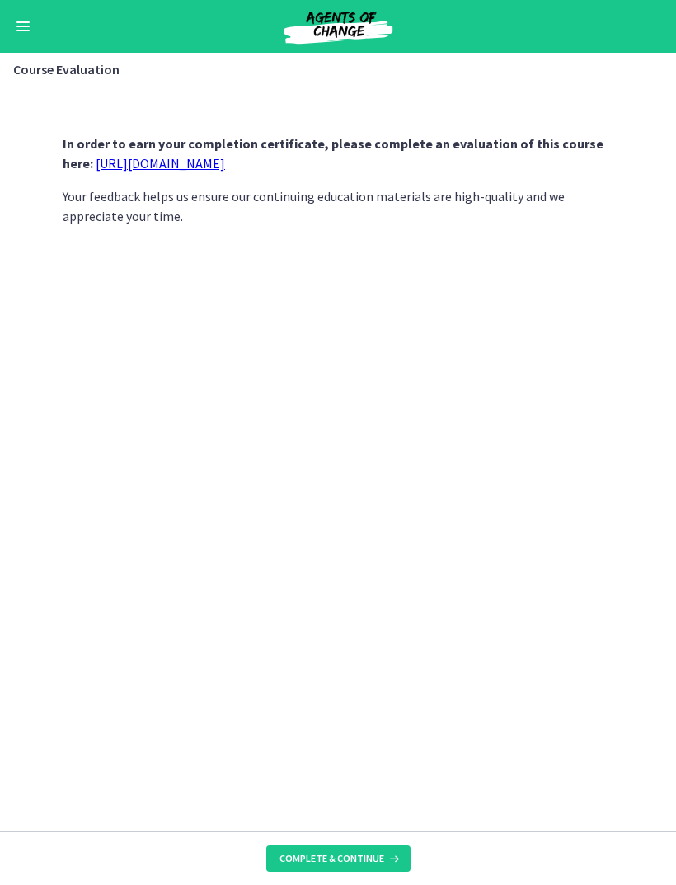
click at [225, 159] on link "https://forms.gle/iBpb7zobziVS6aFEA" at bounding box center [160, 163] width 129 height 16
click at [357, 850] on button "Complete & continue" at bounding box center [338, 858] width 144 height 26
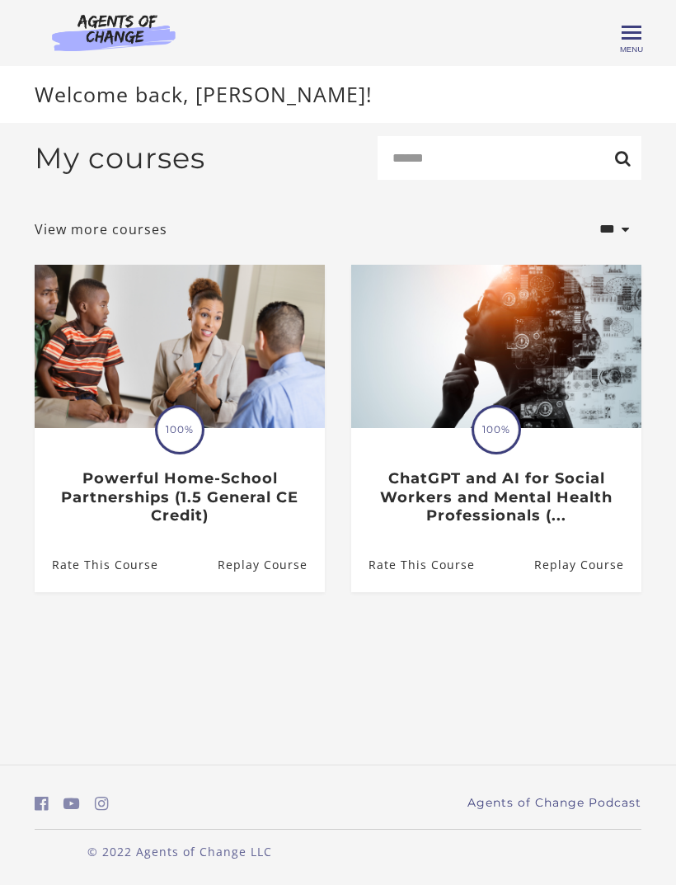
click at [188, 499] on h3 "Powerful Home-School Partnerships (1.5 General CE Credit)" at bounding box center [179, 497] width 255 height 56
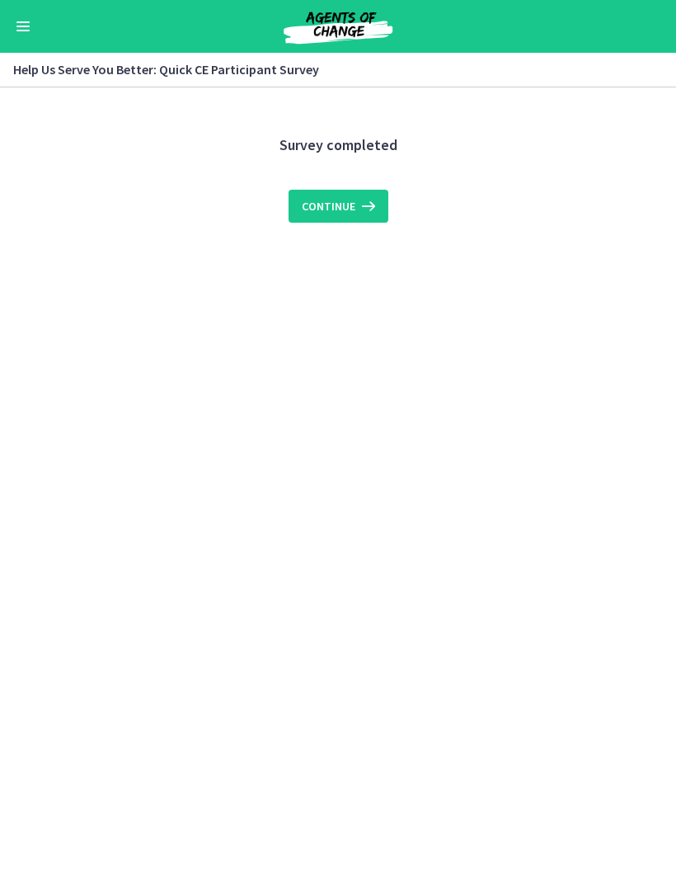
click at [378, 204] on button "Continue" at bounding box center [339, 206] width 100 height 33
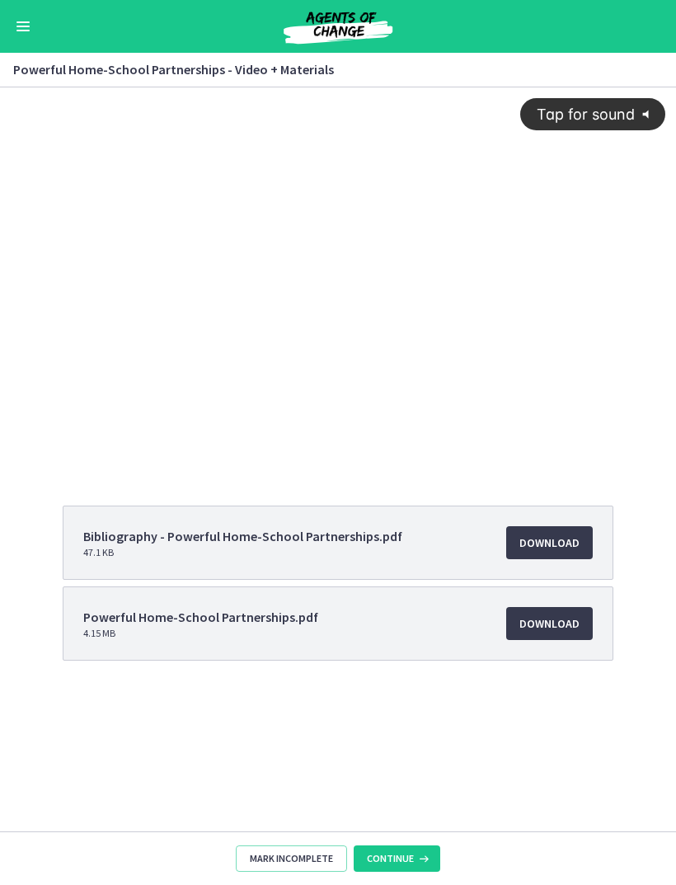
click at [409, 855] on span "Continue" at bounding box center [390, 858] width 47 height 13
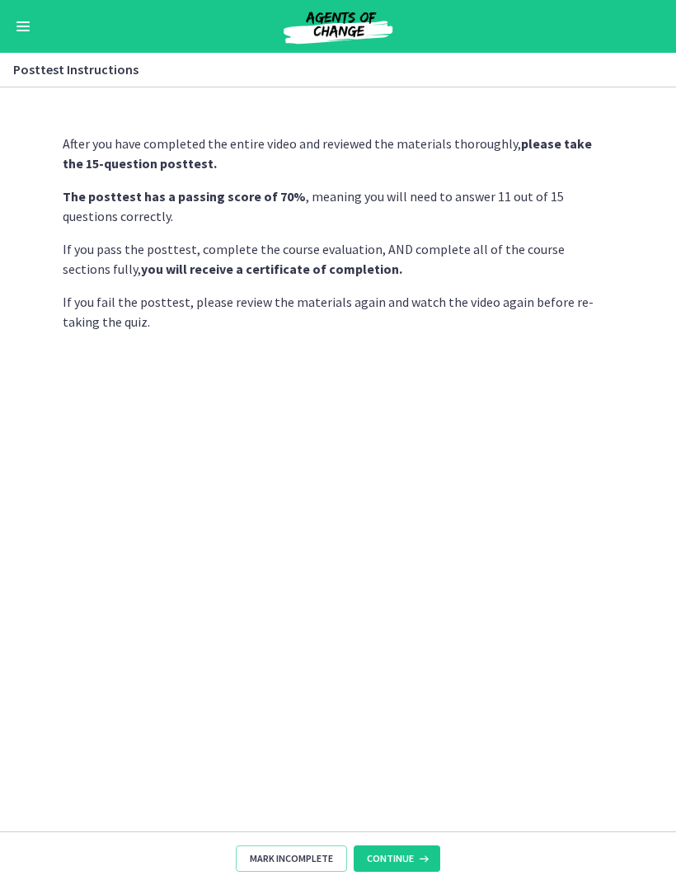
click at [424, 853] on icon at bounding box center [422, 858] width 16 height 13
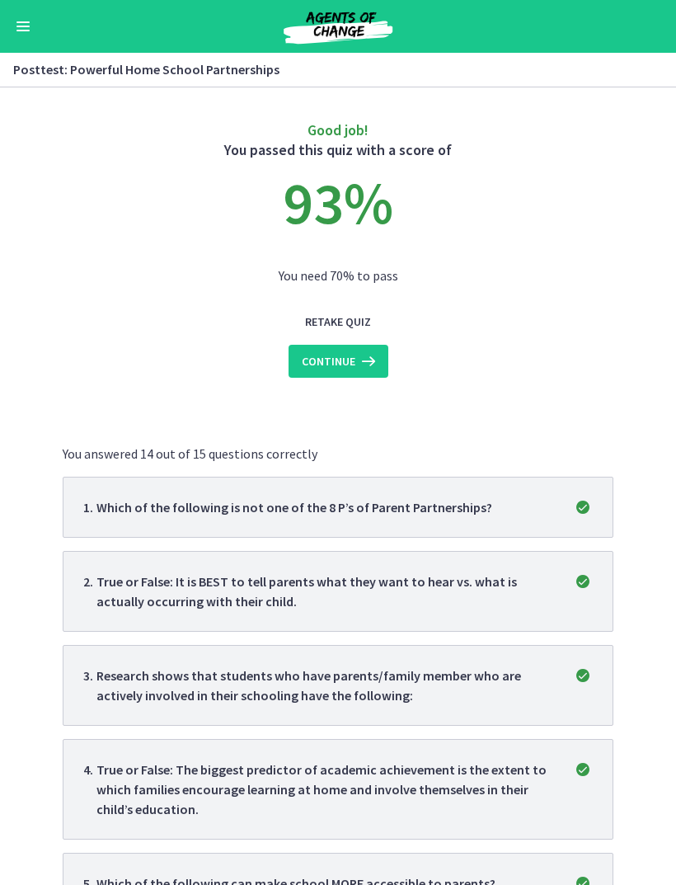
click at [362, 374] on button "Continue" at bounding box center [339, 361] width 100 height 33
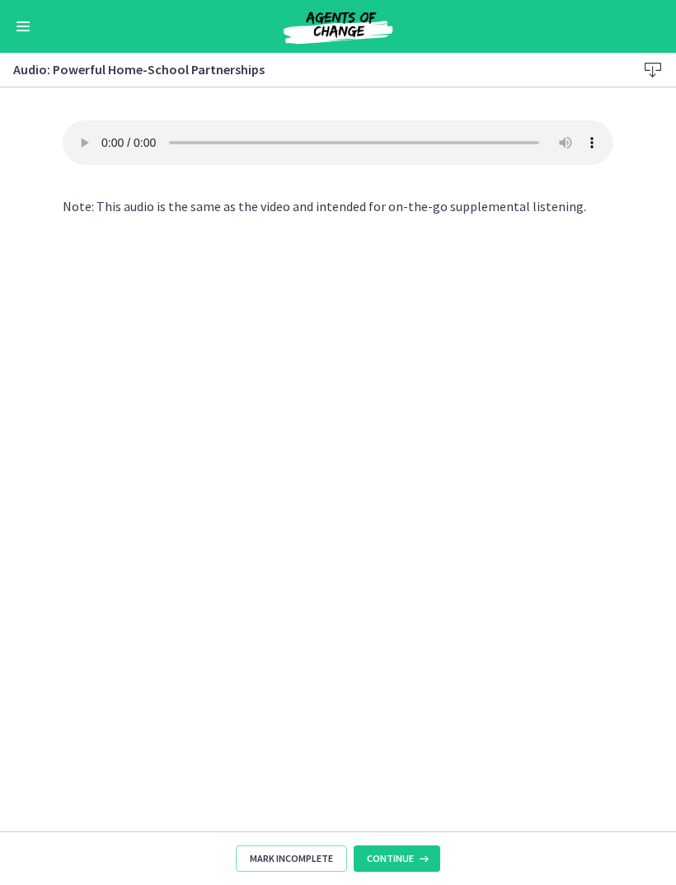
click at [417, 850] on button "Continue" at bounding box center [397, 858] width 87 height 26
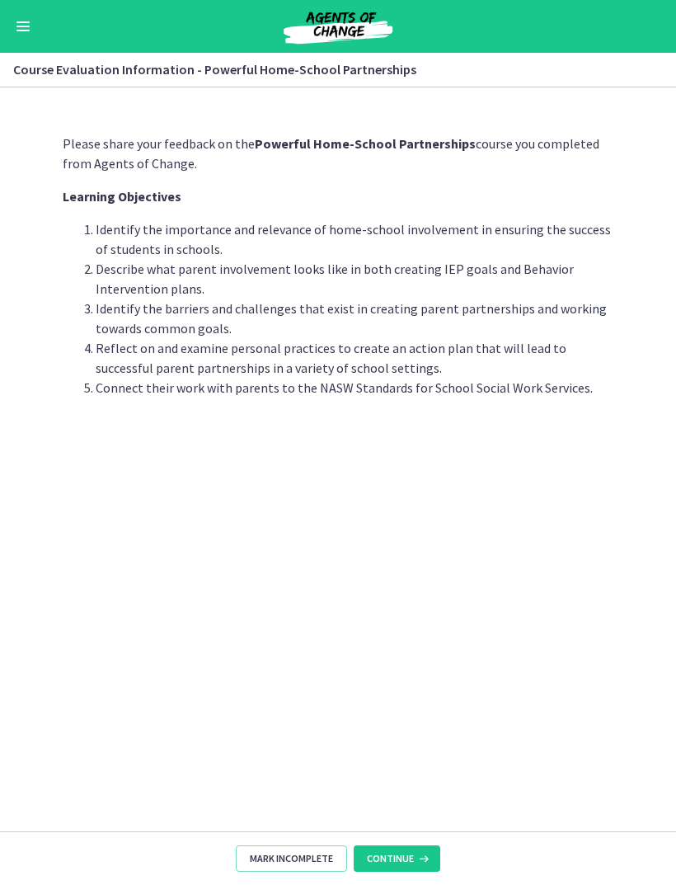
click at [413, 848] on button "Continue" at bounding box center [397, 858] width 87 height 26
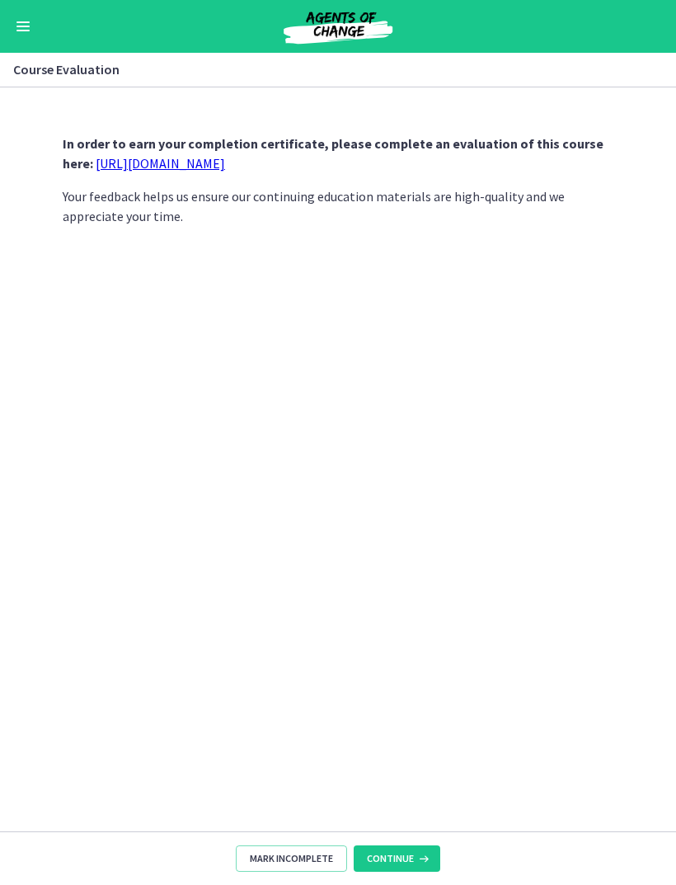
click at [416, 854] on icon at bounding box center [422, 858] width 16 height 13
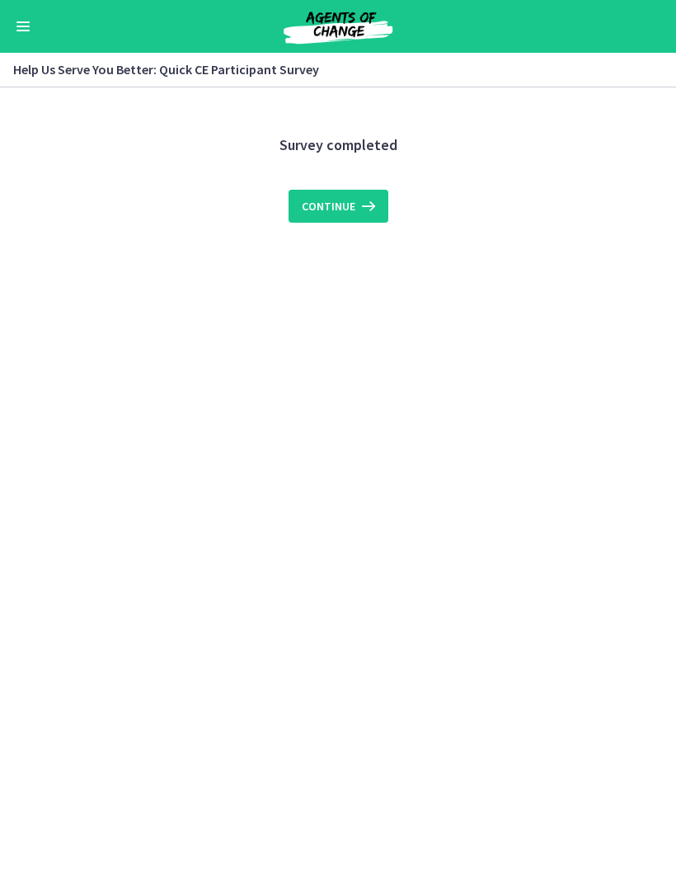
click at [375, 206] on icon at bounding box center [366, 206] width 23 height 20
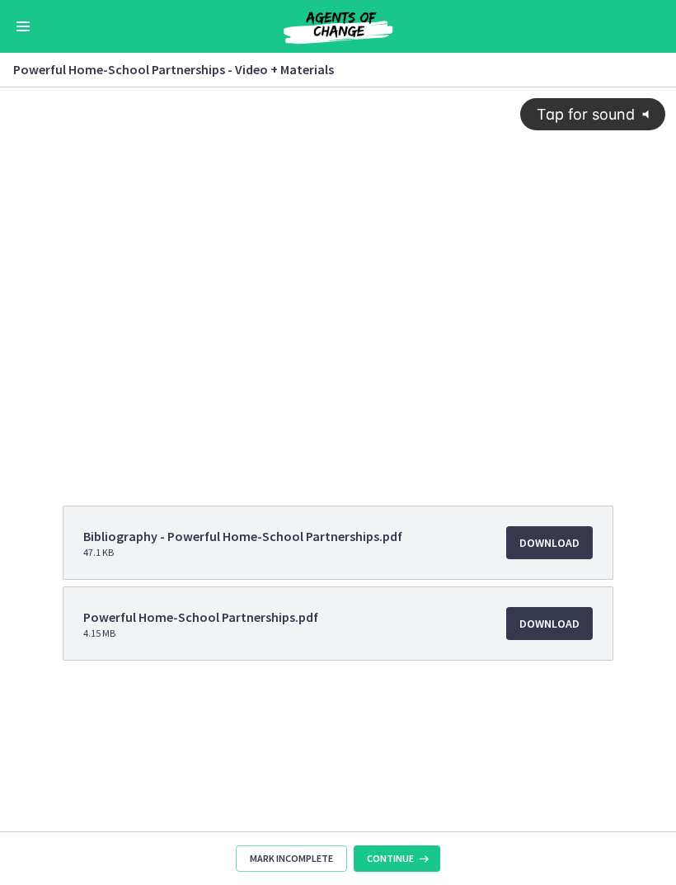
click at [32, 28] on button "Enable menu" at bounding box center [23, 26] width 20 height 20
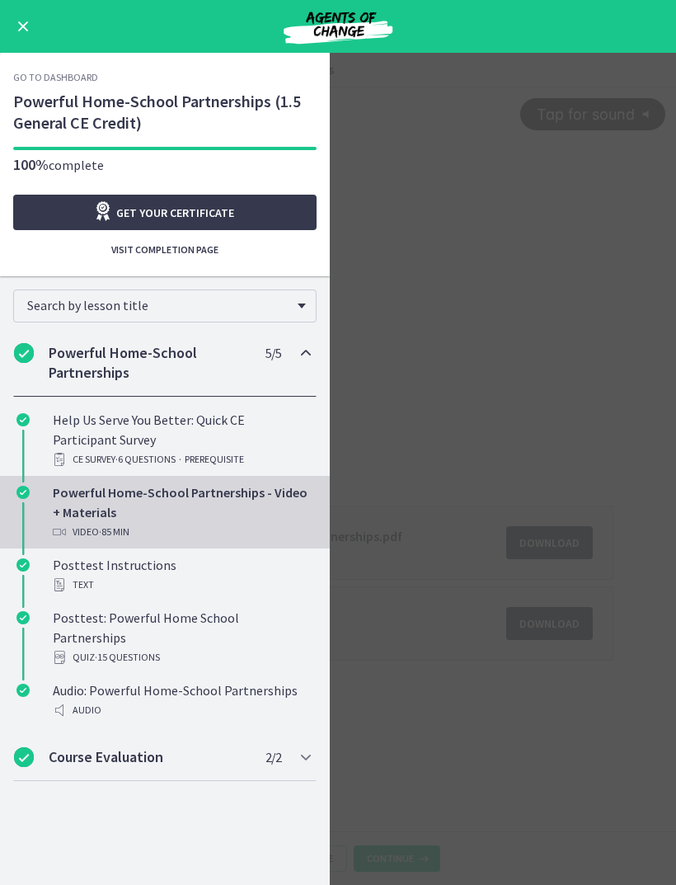
click at [266, 218] on link "Get your certificate" at bounding box center [164, 212] width 303 height 35
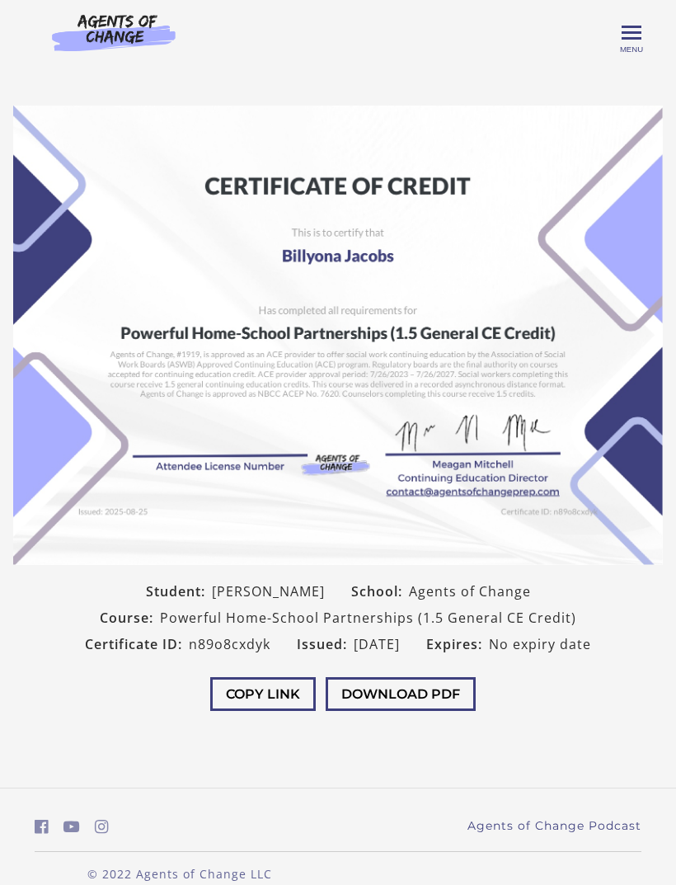
click at [435, 690] on button "Download PDF" at bounding box center [401, 694] width 150 height 34
